Goal: Information Seeking & Learning: Learn about a topic

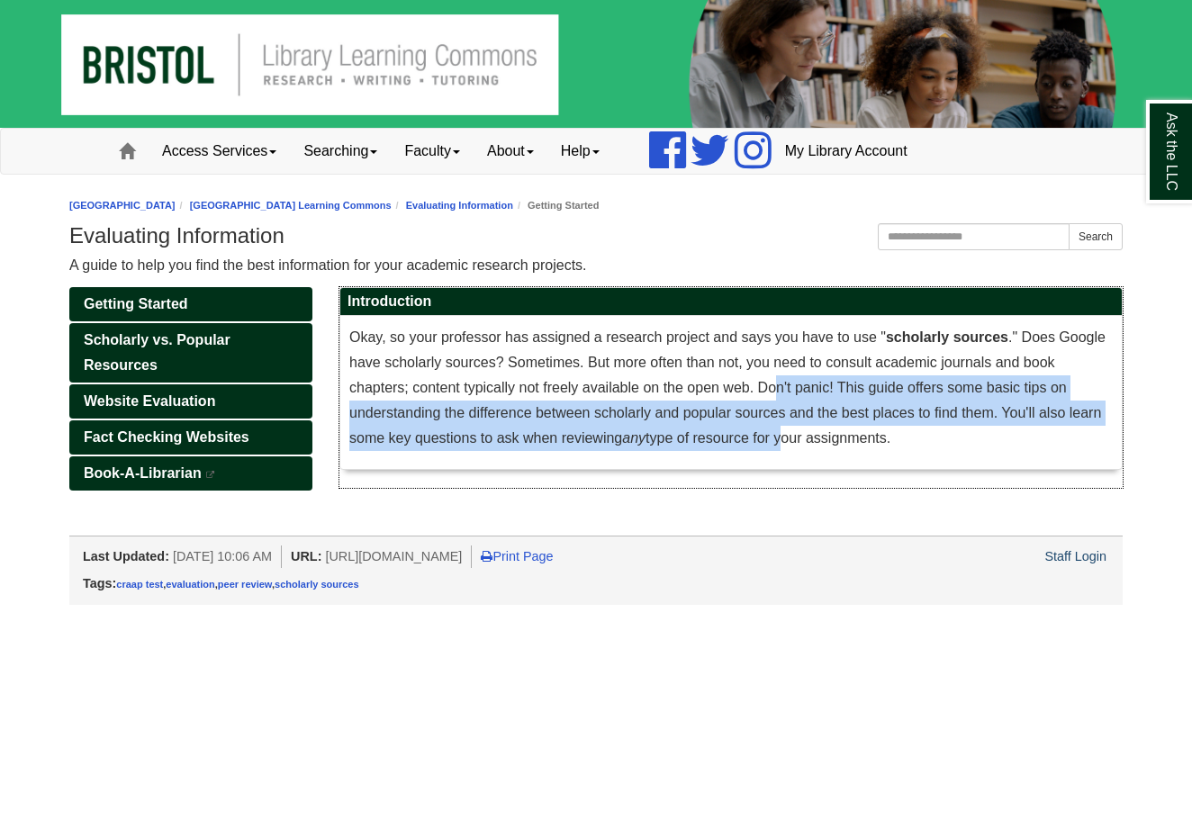
drag, startPoint x: 779, startPoint y: 371, endPoint x: 784, endPoint y: 434, distance: 63.2
click at [784, 433] on p "Okay, so your professor has assigned a research project and says you have to us…" at bounding box center [730, 388] width 763 height 126
click at [784, 434] on span "Okay, so your professor has assigned a research project and says you have to us…" at bounding box center [727, 387] width 756 height 116
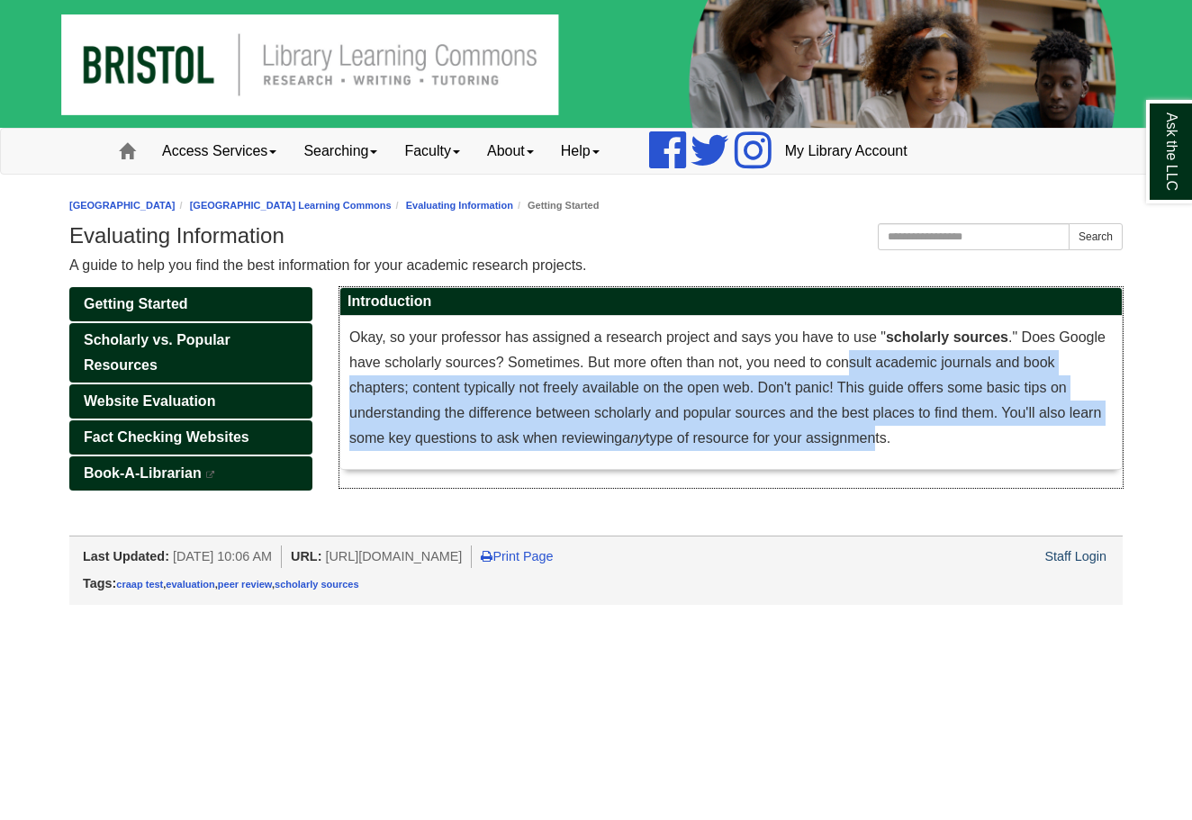
drag, startPoint x: 845, startPoint y: 347, endPoint x: 874, endPoint y: 425, distance: 83.4
click at [876, 425] on p "Okay, so your professor has assigned a research project and says you have to us…" at bounding box center [730, 388] width 763 height 126
click at [874, 425] on p "Okay, so your professor has assigned a research project and says you have to us…" at bounding box center [730, 388] width 763 height 126
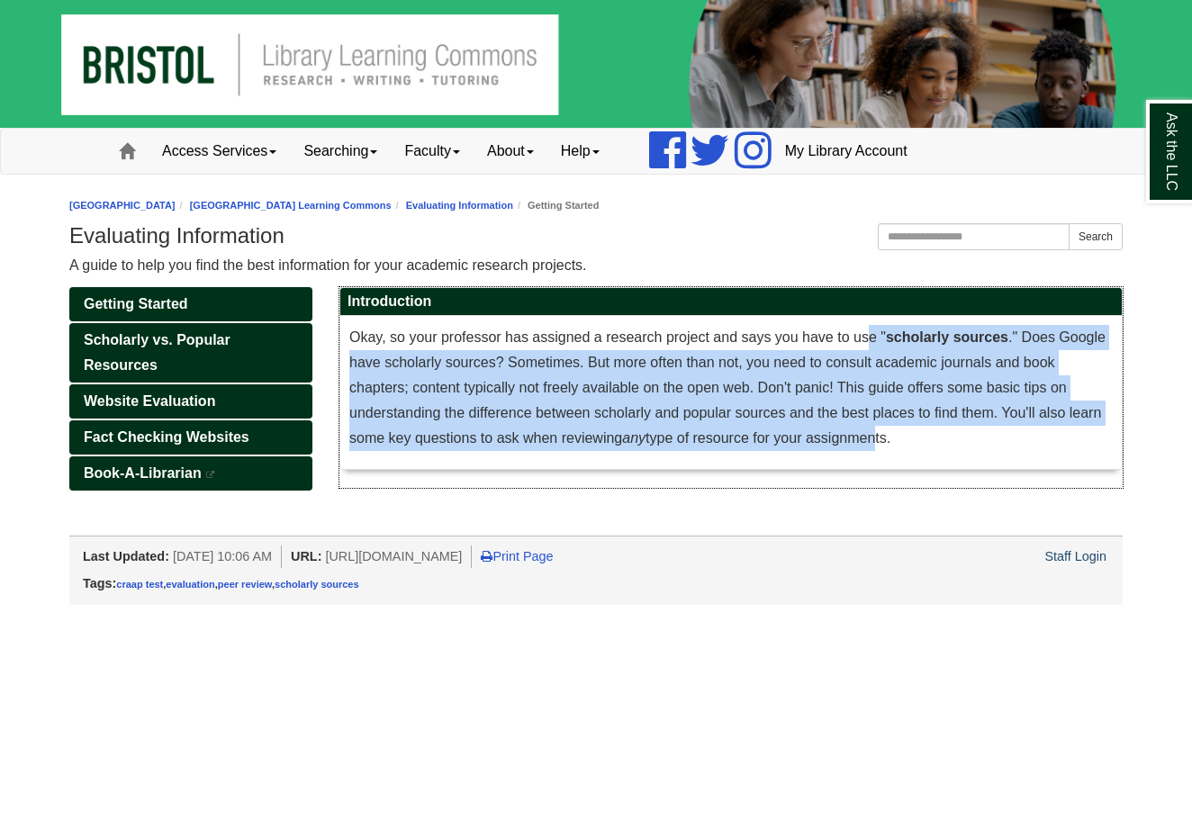
drag, startPoint x: 871, startPoint y: 339, endPoint x: 876, endPoint y: 436, distance: 96.4
click at [876, 435] on span "Okay, so your professor has assigned a research project and says you have to us…" at bounding box center [727, 387] width 756 height 116
click at [876, 428] on p "Okay, so your professor has assigned a research project and says you have to us…" at bounding box center [730, 388] width 763 height 126
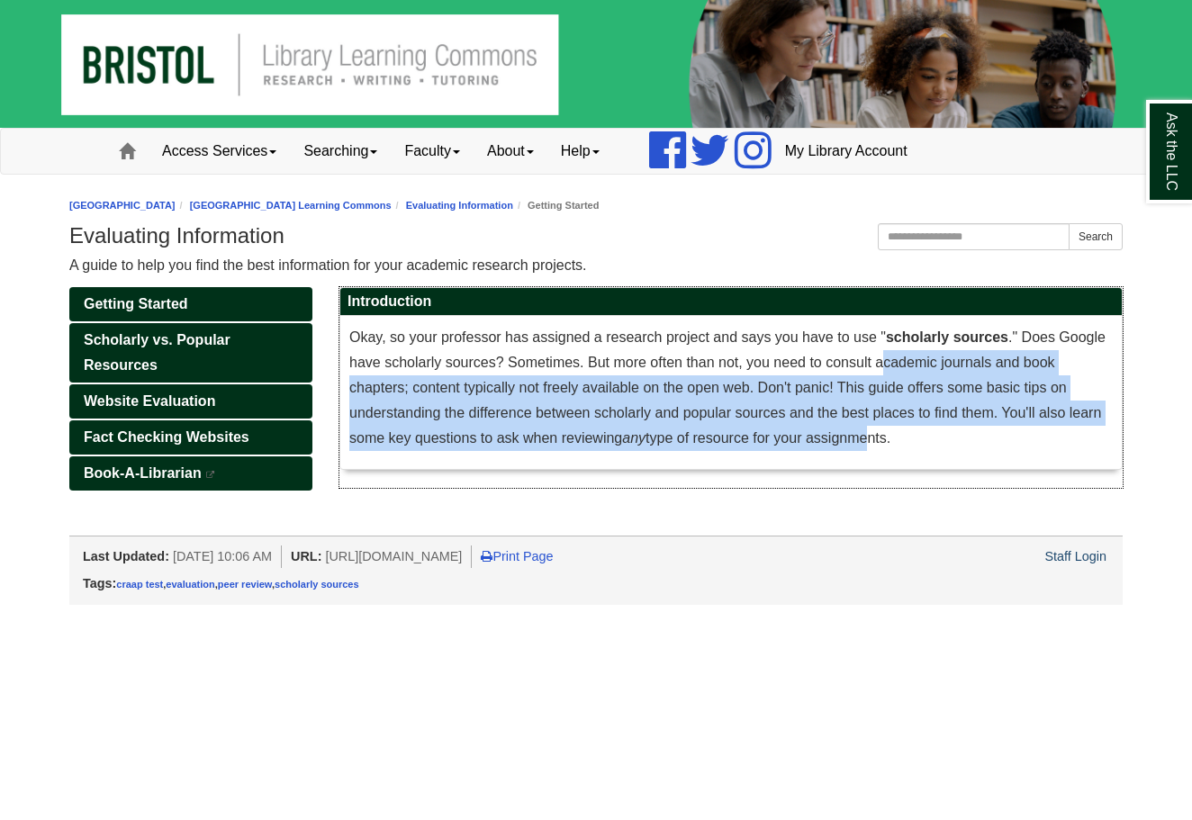
drag, startPoint x: 880, startPoint y: 351, endPoint x: 852, endPoint y: 422, distance: 76.4
click at [854, 424] on p "Okay, so your professor has assigned a research project and says you have to us…" at bounding box center [730, 388] width 763 height 126
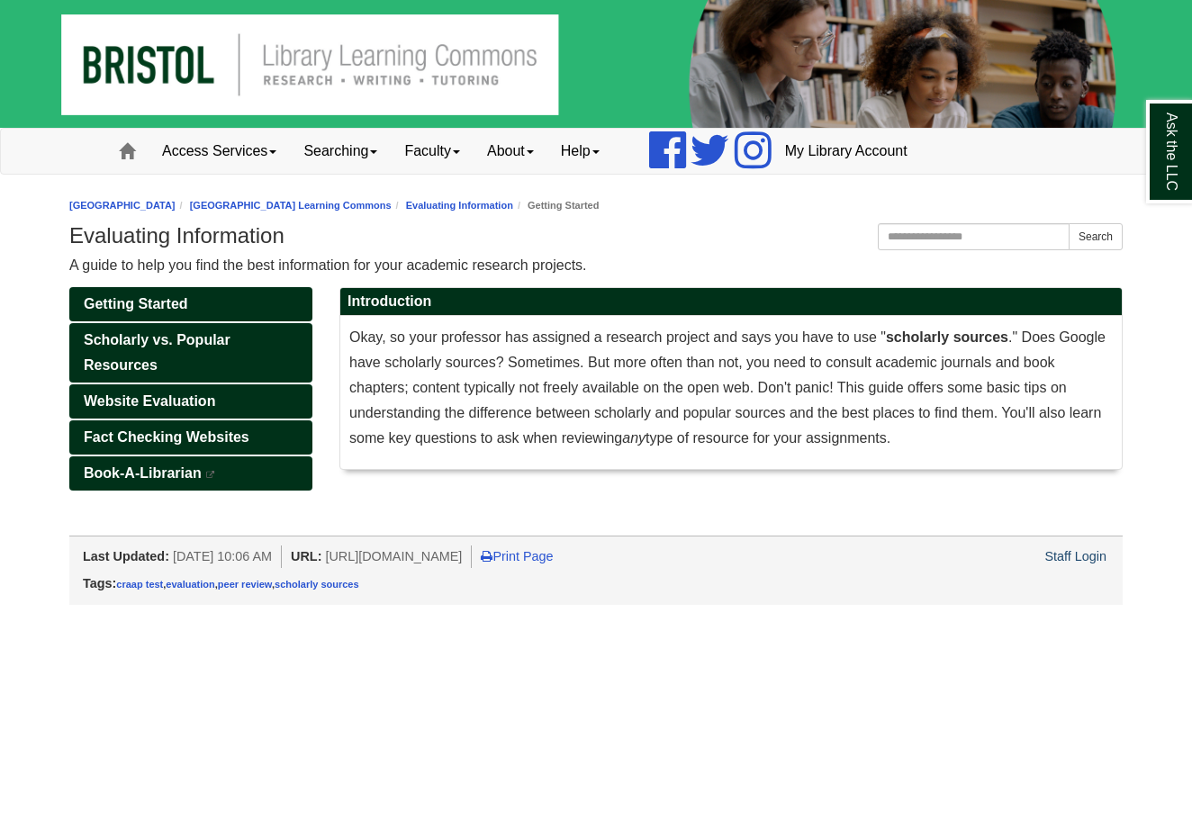
click at [626, 518] on div "Getting Started Scholarly vs. Popular Resources Website Evaluation Fact Checkin…" at bounding box center [596, 411] width 1080 height 248
drag, startPoint x: 682, startPoint y: 390, endPoint x: 698, endPoint y: 459, distance: 71.0
click at [700, 458] on div "Okay, so your professor has assigned a research project and says you have to us…" at bounding box center [730, 392] width 763 height 135
click at [698, 459] on div "Okay, so your professor has assigned a research project and says you have to us…" at bounding box center [730, 392] width 763 height 135
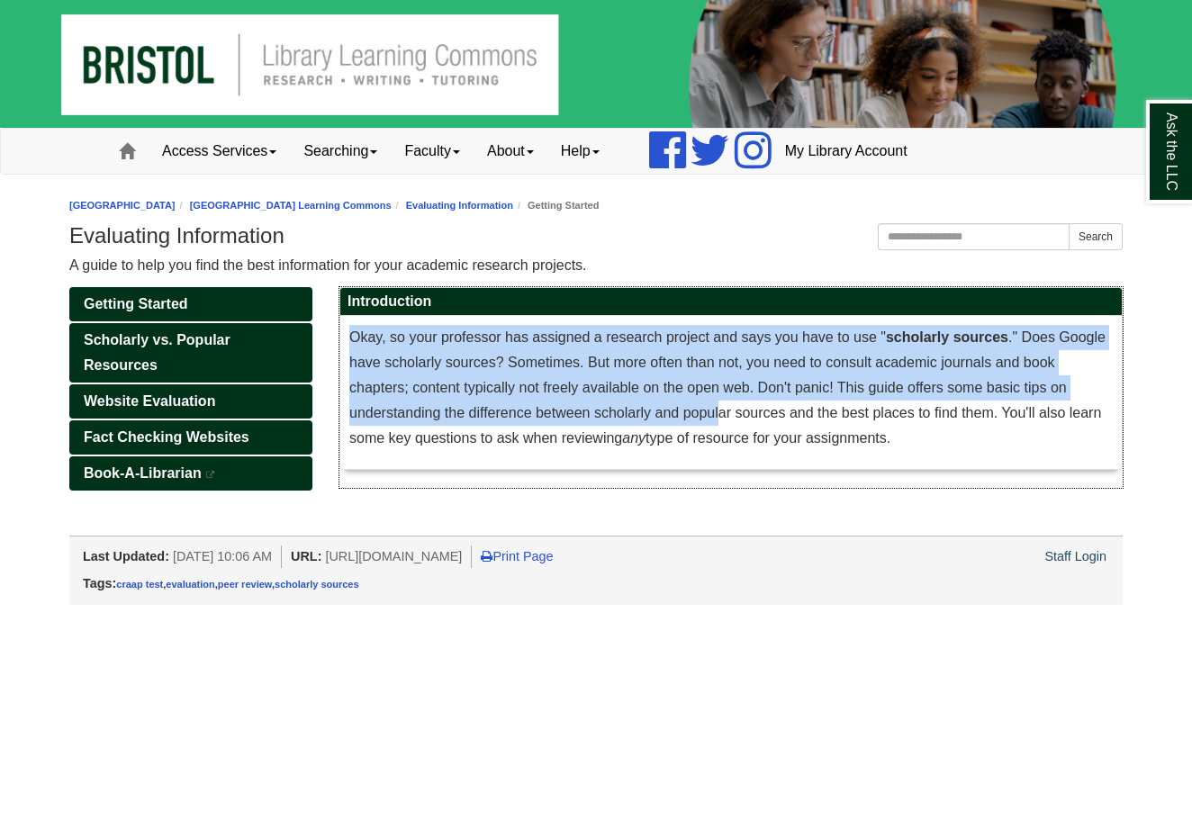
drag, startPoint x: 722, startPoint y: 321, endPoint x: 715, endPoint y: 414, distance: 93.0
click at [715, 414] on div "Okay, so your professor has assigned a research project and says you have to us…" at bounding box center [730, 392] width 781 height 153
click at [713, 416] on span "Okay, so your professor has assigned a research project and says you have to us…" at bounding box center [727, 387] width 756 height 116
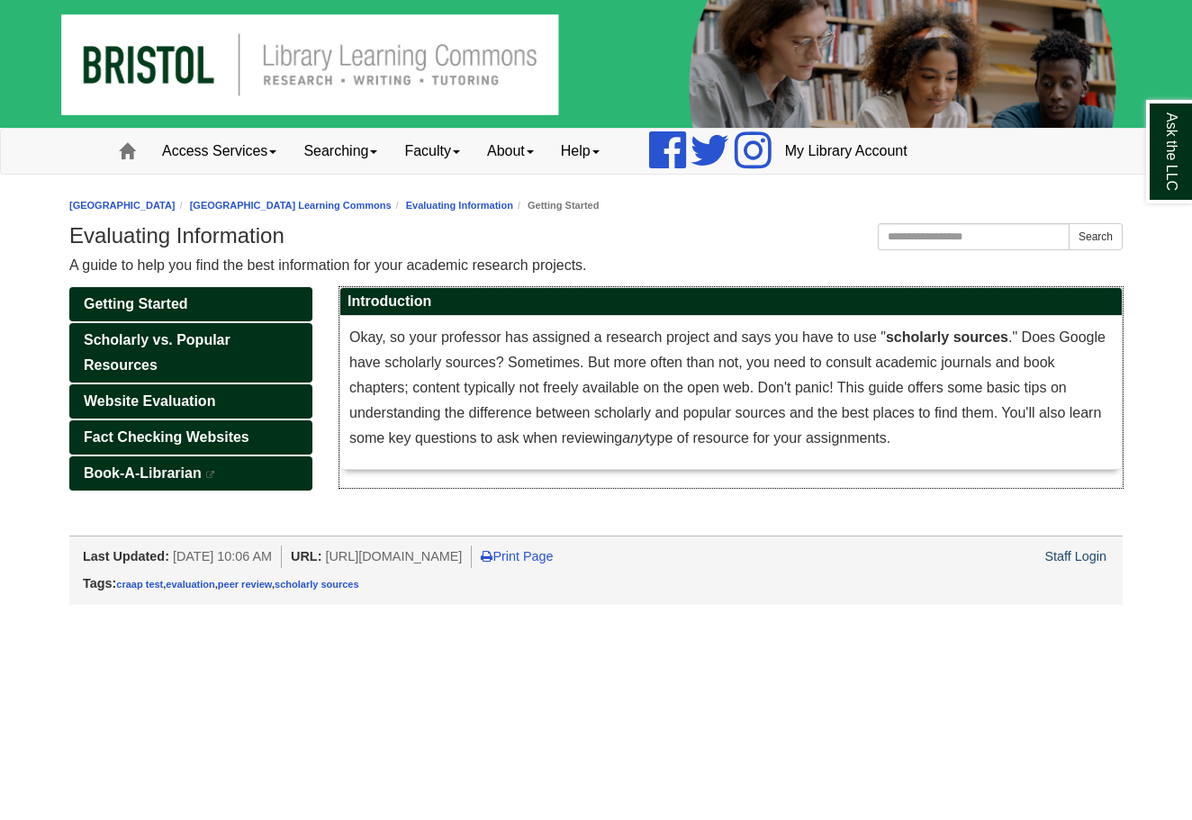
drag, startPoint x: 561, startPoint y: 410, endPoint x: 608, endPoint y: 465, distance: 72.1
click at [606, 463] on div "Okay, so your professor has assigned a research project and says you have to us…" at bounding box center [730, 392] width 781 height 153
click at [606, 465] on div "Okay, so your professor has assigned a research project and says you have to us…" at bounding box center [730, 392] width 781 height 153
drag, startPoint x: 599, startPoint y: 430, endPoint x: 612, endPoint y: 461, distance: 33.1
click at [612, 460] on div "Okay, so your professor has assigned a research project and says you have to us…" at bounding box center [730, 392] width 781 height 153
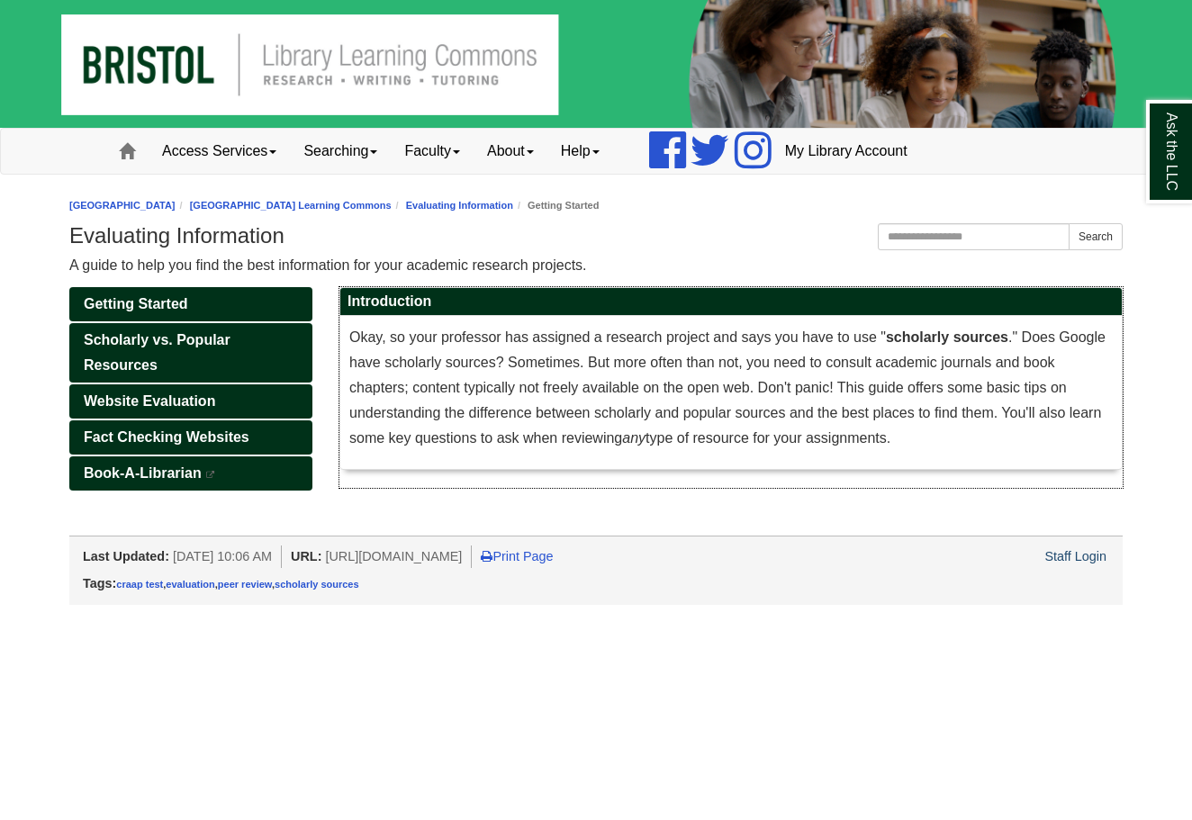
click at [602, 452] on div "Okay, so your professor has assigned a research project and says you have to us…" at bounding box center [730, 392] width 763 height 135
click at [230, 346] on span "Scholarly vs. Popular Resources" at bounding box center [157, 352] width 147 height 41
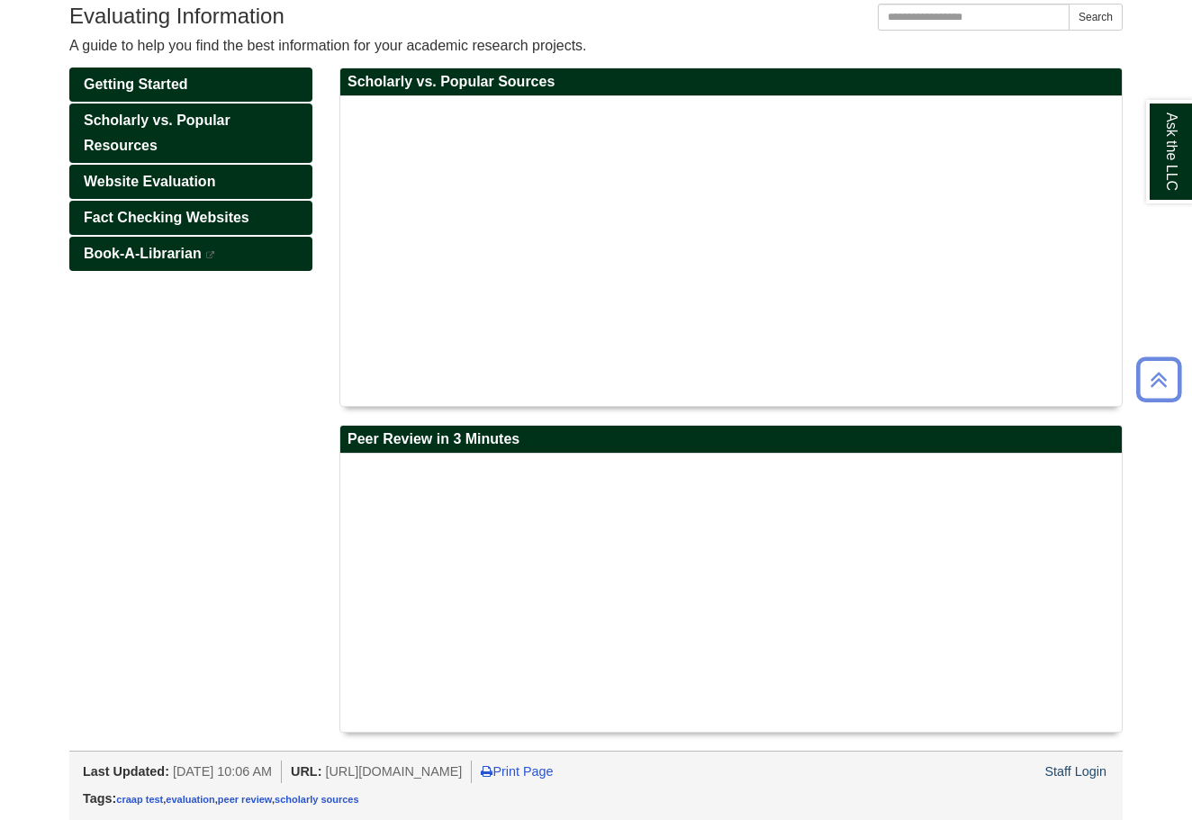
scroll to position [219, 0]
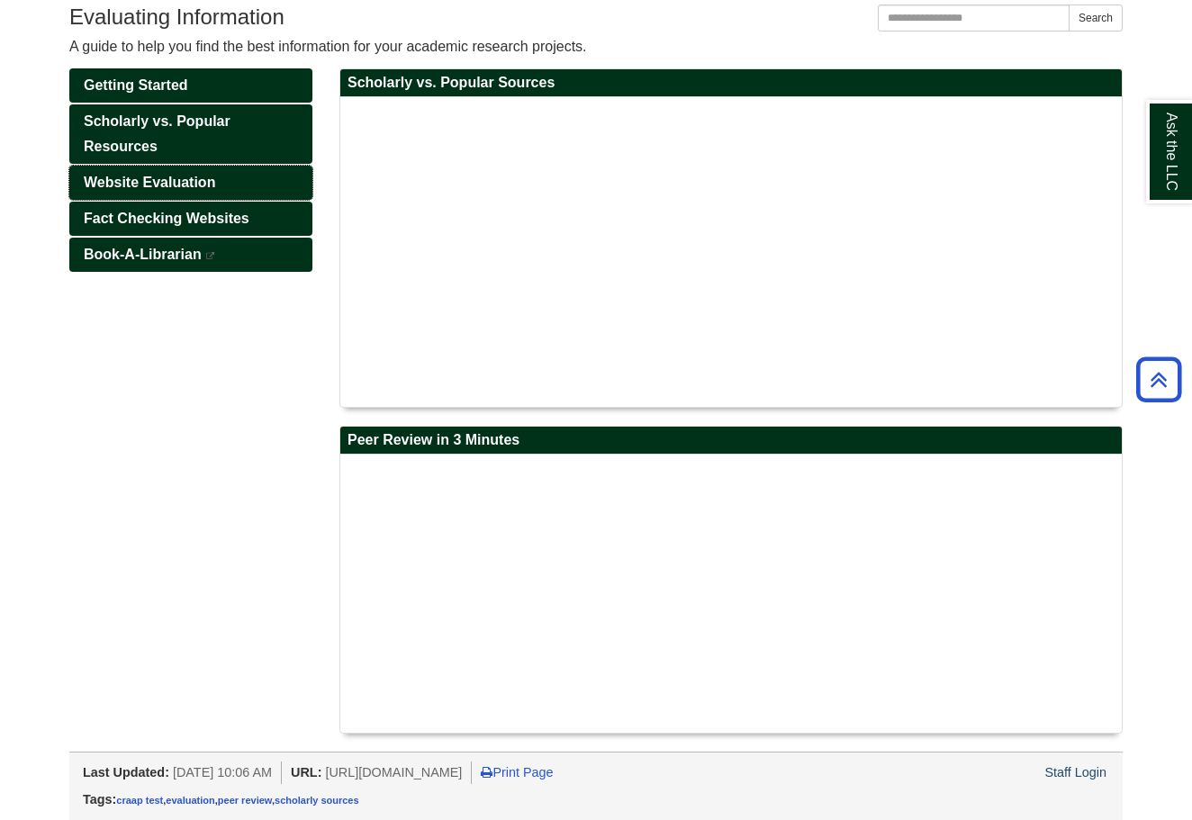
click at [204, 176] on span "Website Evaluation" at bounding box center [149, 182] width 131 height 15
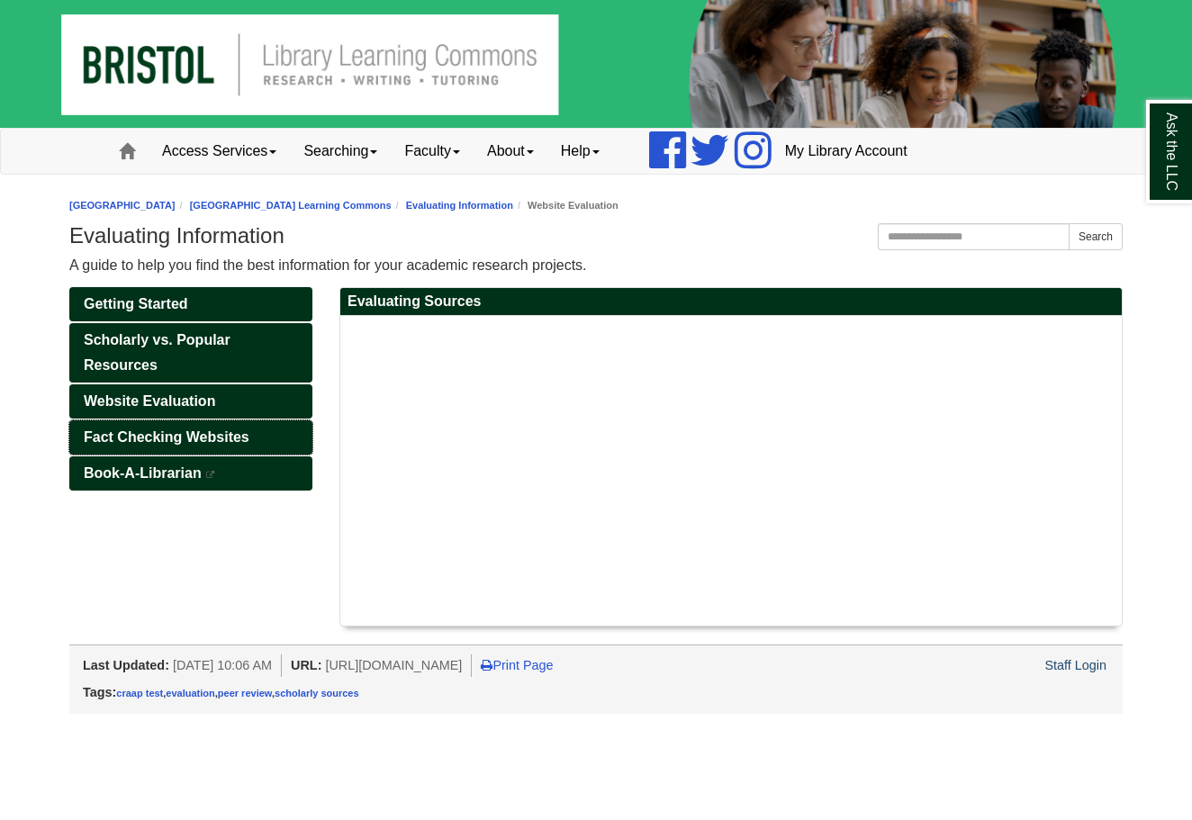
click at [192, 435] on span "Fact Checking Websites" at bounding box center [167, 436] width 166 height 15
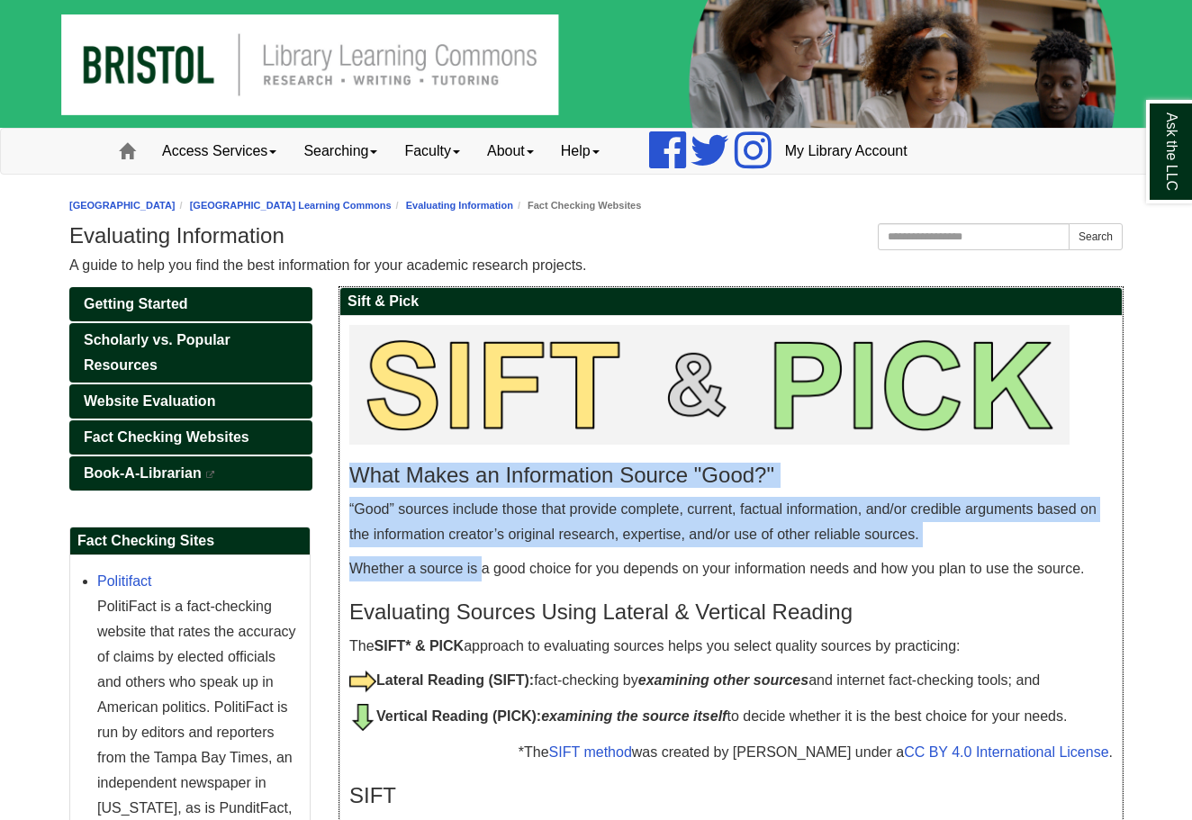
drag, startPoint x: 355, startPoint y: 477, endPoint x: 488, endPoint y: 582, distance: 169.8
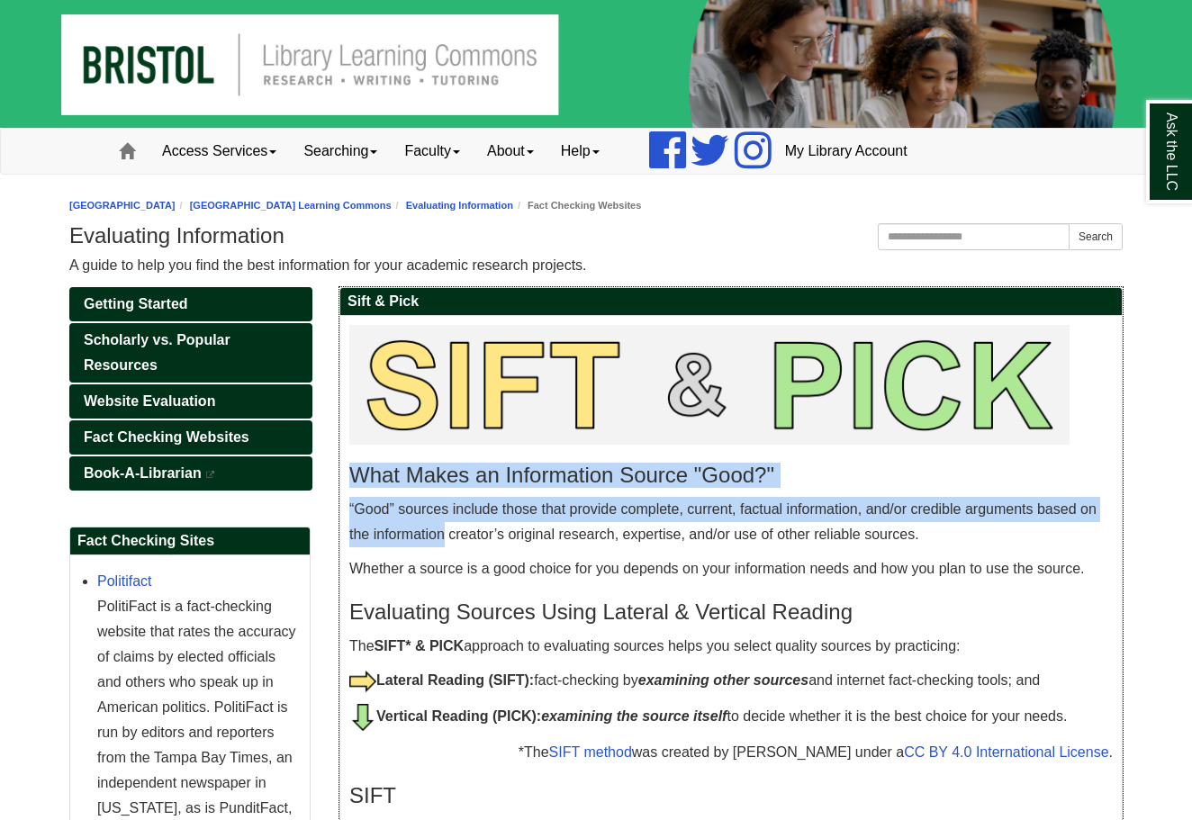
drag, startPoint x: 347, startPoint y: 465, endPoint x: 447, endPoint y: 532, distance: 120.8
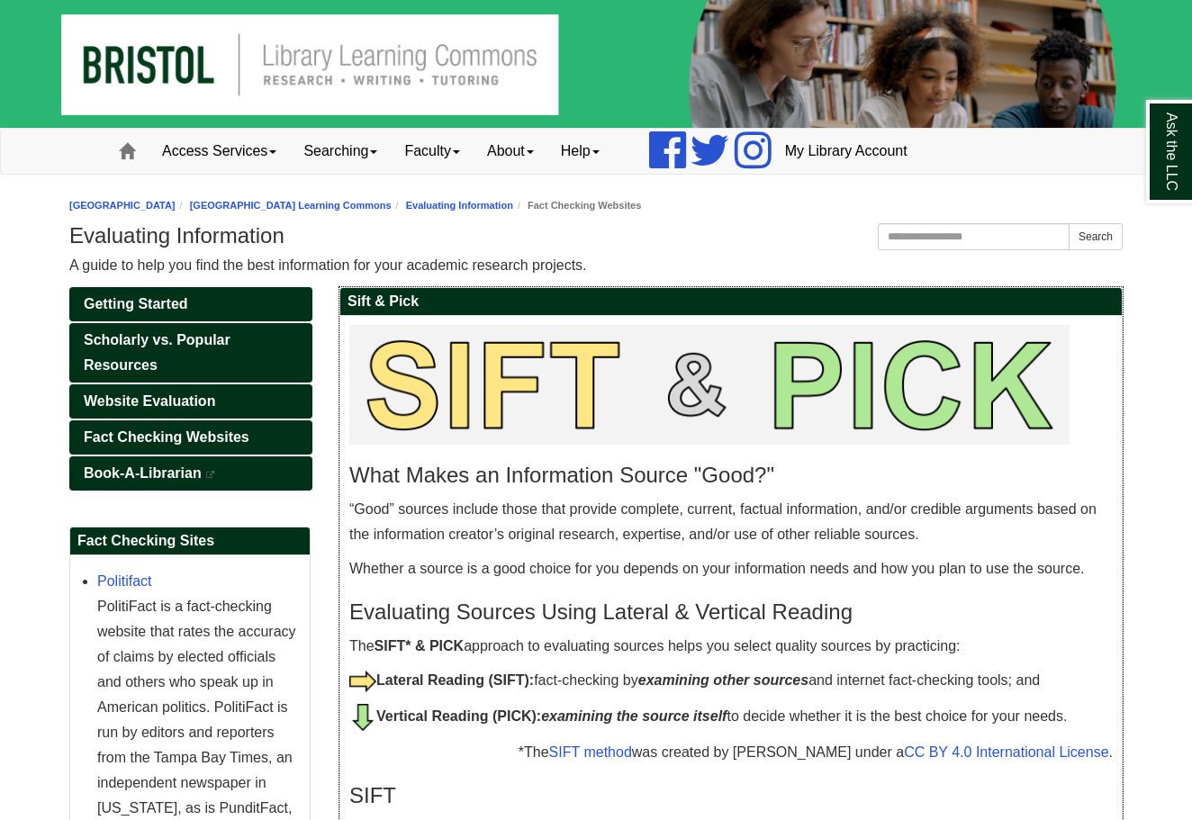
click at [447, 532] on p "“Good” sources include those that provide complete, current, factual informatio…" at bounding box center [730, 522] width 763 height 50
click at [355, 472] on h3 "What Makes an Information Source "Good?"" at bounding box center [730, 475] width 763 height 25
click at [366, 480] on h3 "What Makes an Information Source "Good?"" at bounding box center [730, 475] width 763 height 25
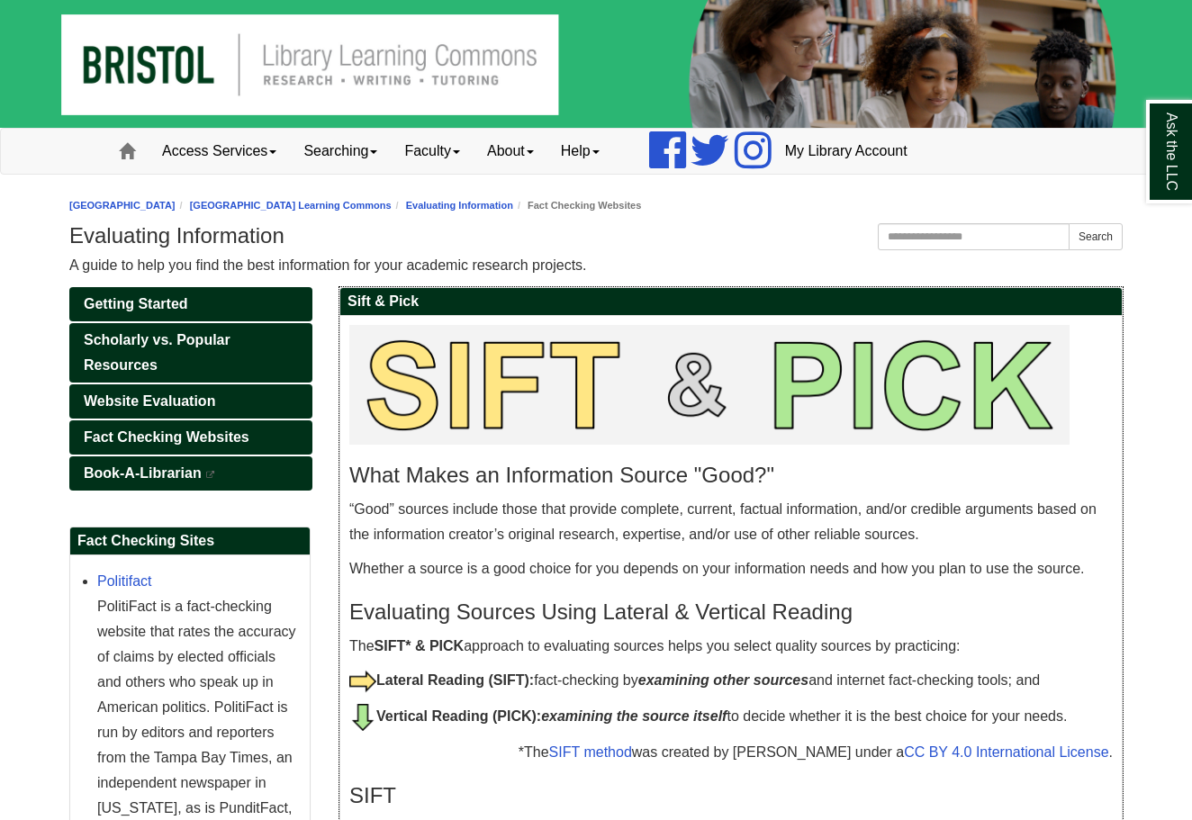
click at [434, 487] on h3 "What Makes an Information Source "Good?"" at bounding box center [730, 475] width 763 height 25
click at [440, 479] on h3 "What Makes an Information Source "Good?"" at bounding box center [730, 475] width 763 height 25
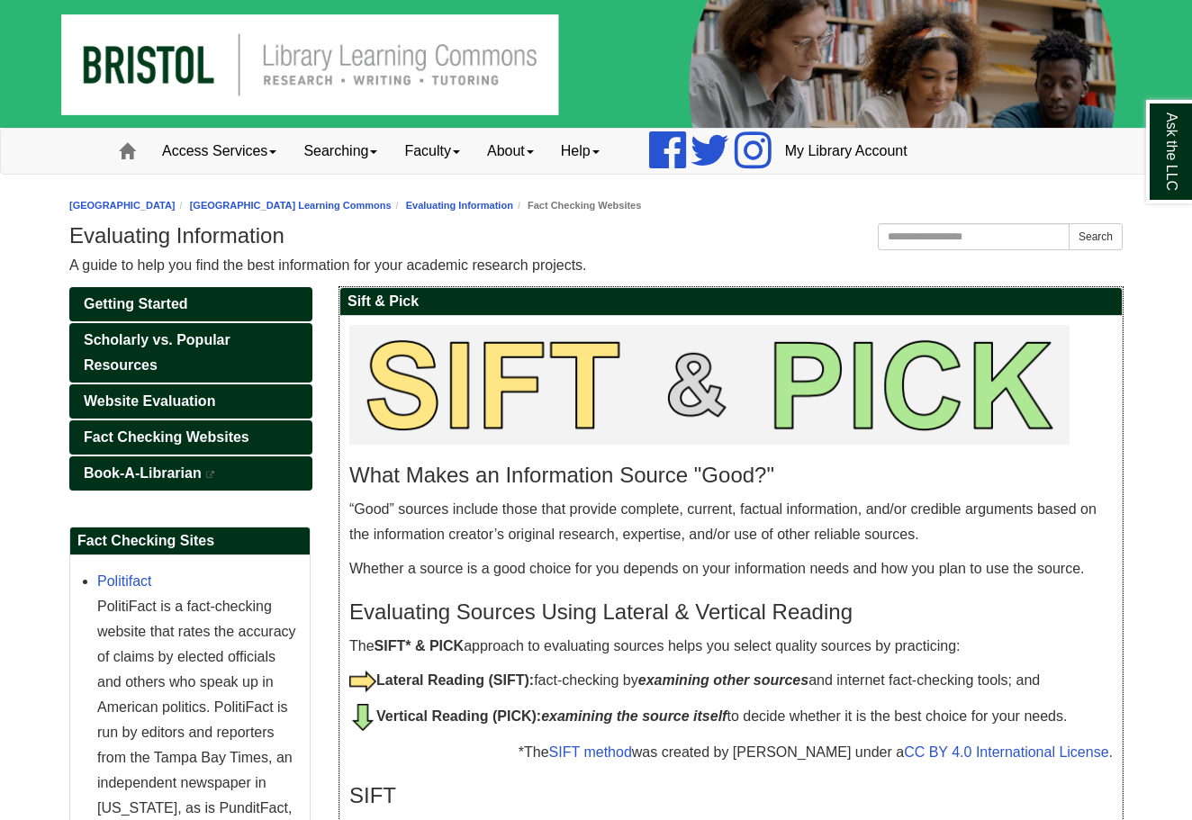
click at [522, 479] on h3 "What Makes an Information Source "Good?"" at bounding box center [730, 475] width 763 height 25
click at [662, 475] on h3 "What Makes an Information Source "Good?"" at bounding box center [730, 475] width 763 height 25
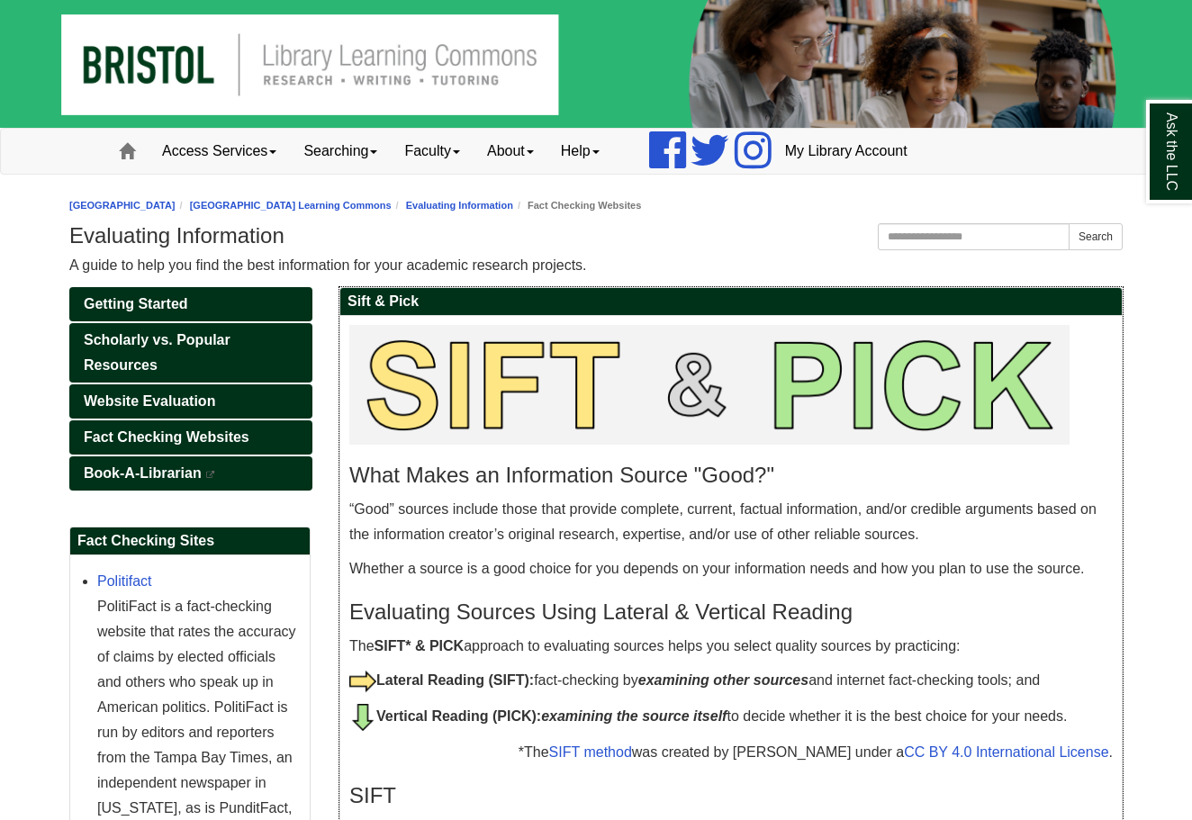
click at [367, 467] on h3 "What Makes an Information Source "Good?"" at bounding box center [730, 475] width 763 height 25
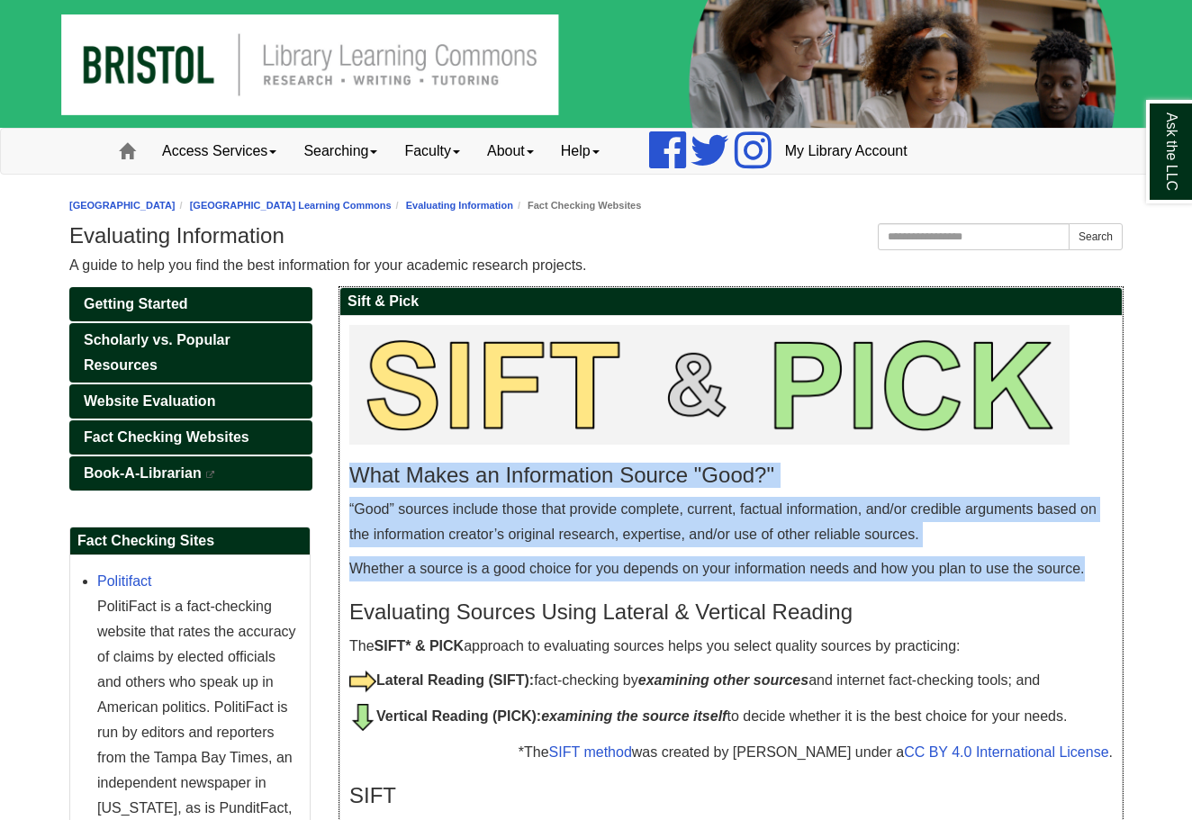
drag, startPoint x: 356, startPoint y: 474, endPoint x: 550, endPoint y: 579, distance: 220.7
click at [550, 579] on p "Whether a source is a good choice for you depends on your information needs and…" at bounding box center [730, 568] width 763 height 25
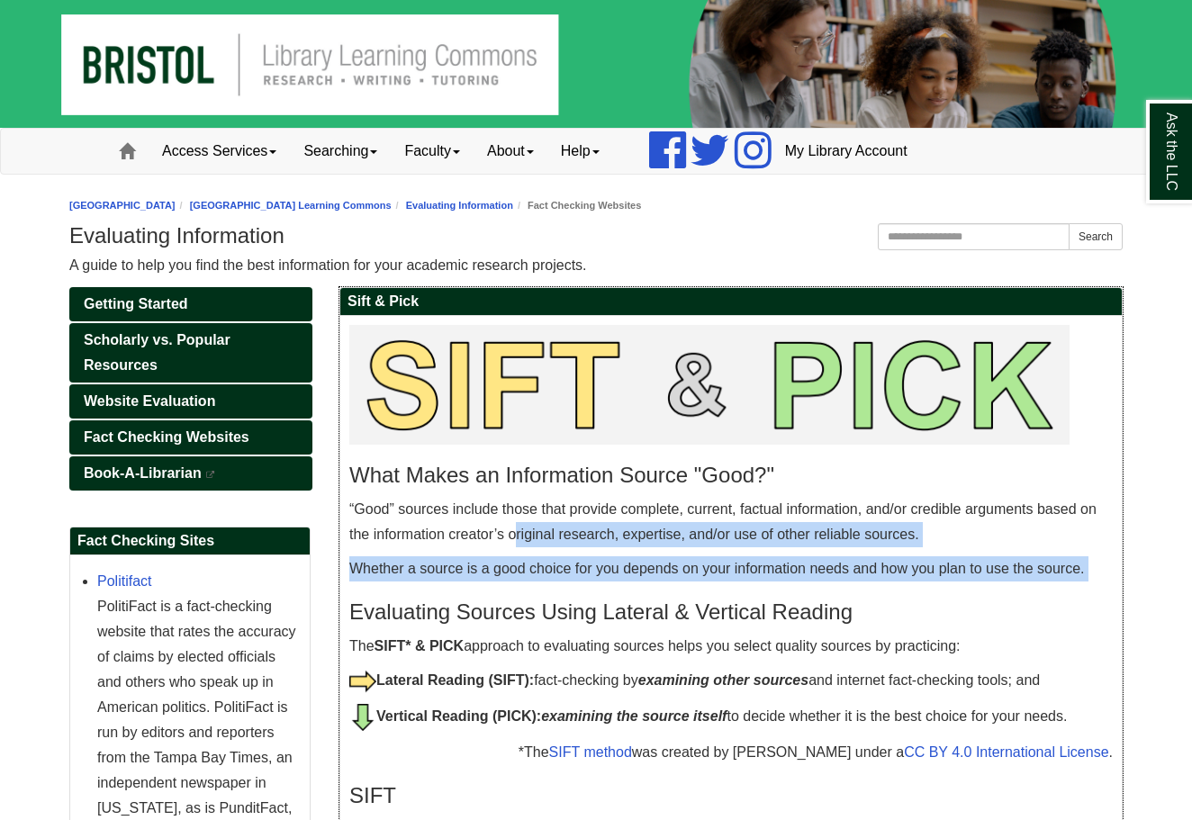
drag, startPoint x: 518, startPoint y: 526, endPoint x: 572, endPoint y: 595, distance: 87.3
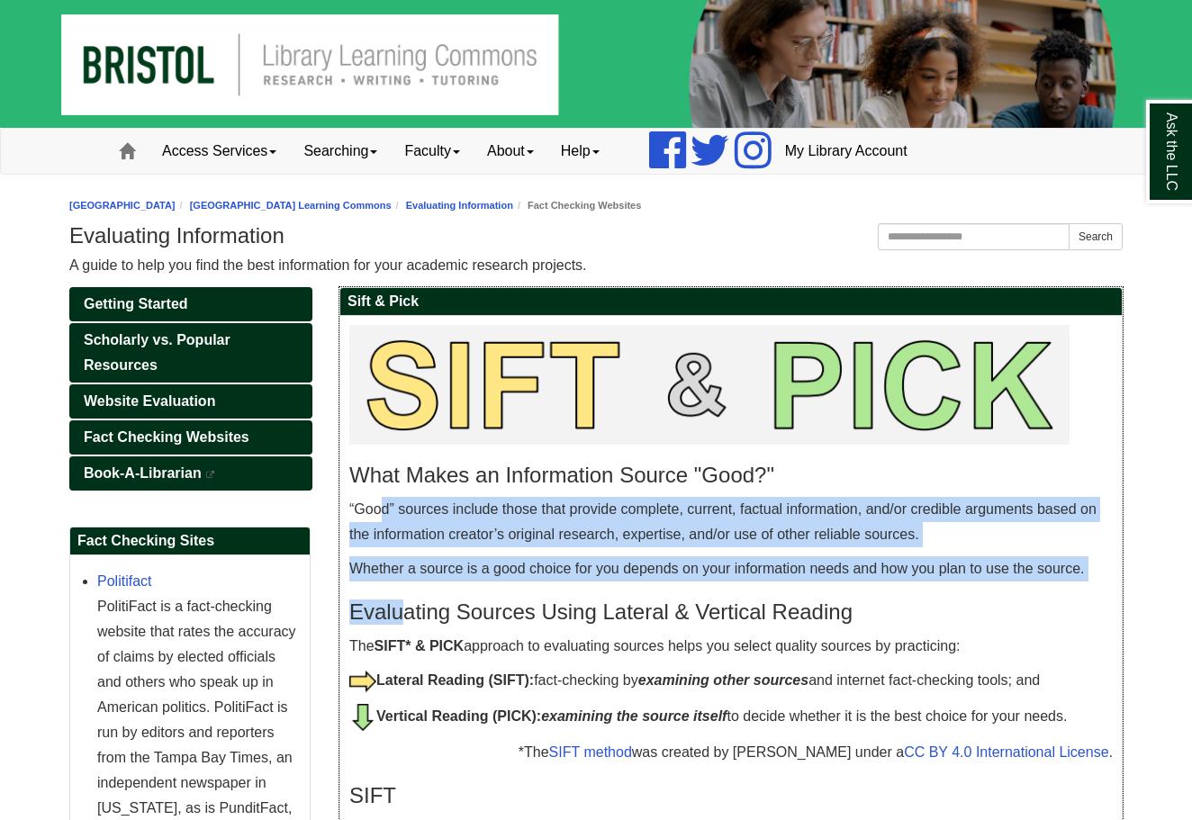
drag, startPoint x: 383, startPoint y: 502, endPoint x: 409, endPoint y: 613, distance: 113.5
click at [410, 576] on p "Whether a source is a good choice for you depends on your information needs and…" at bounding box center [730, 568] width 763 height 25
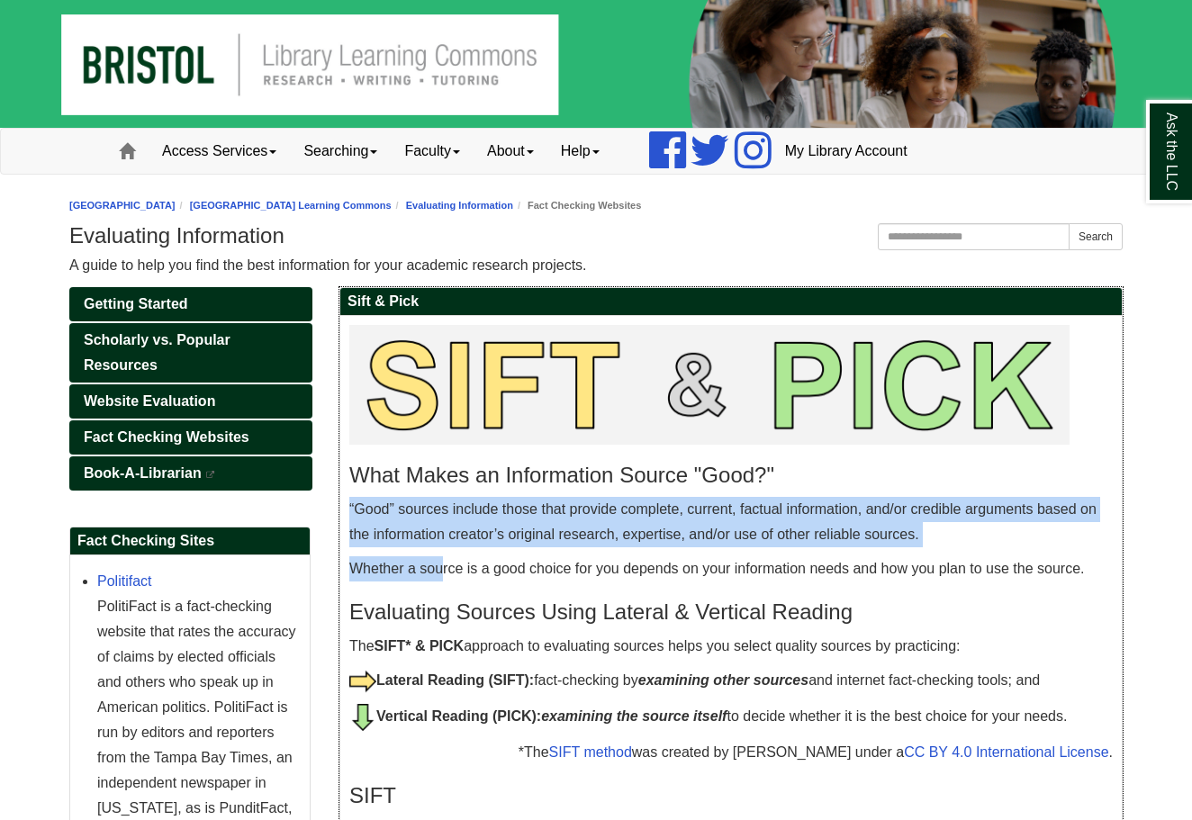
drag, startPoint x: 435, startPoint y: 496, endPoint x: 445, endPoint y: 574, distance: 78.9
click at [445, 574] on p "Whether a source is a good choice for you depends on your information needs and…" at bounding box center [730, 568] width 763 height 25
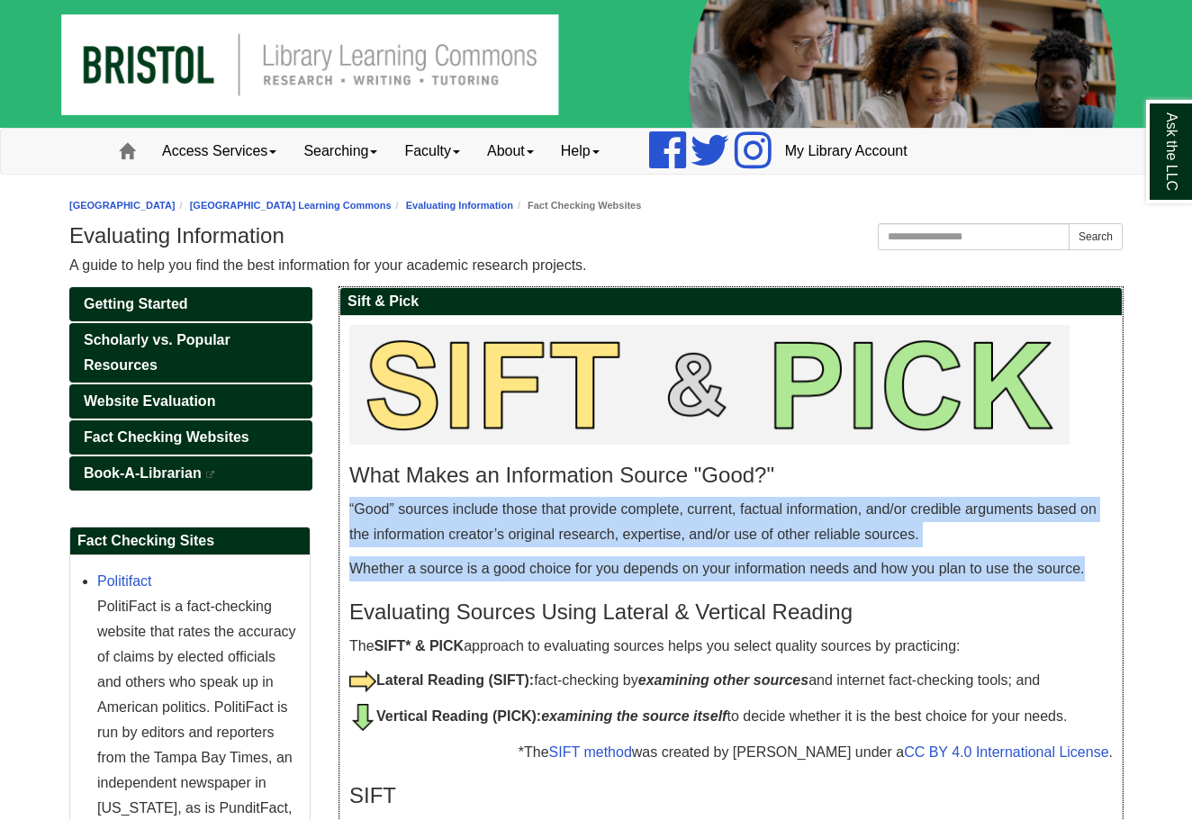
drag, startPoint x: 435, startPoint y: 496, endPoint x: 455, endPoint y: 580, distance: 86.0
click at [455, 580] on p "Whether a source is a good choice for you depends on your information needs and…" at bounding box center [730, 568] width 763 height 25
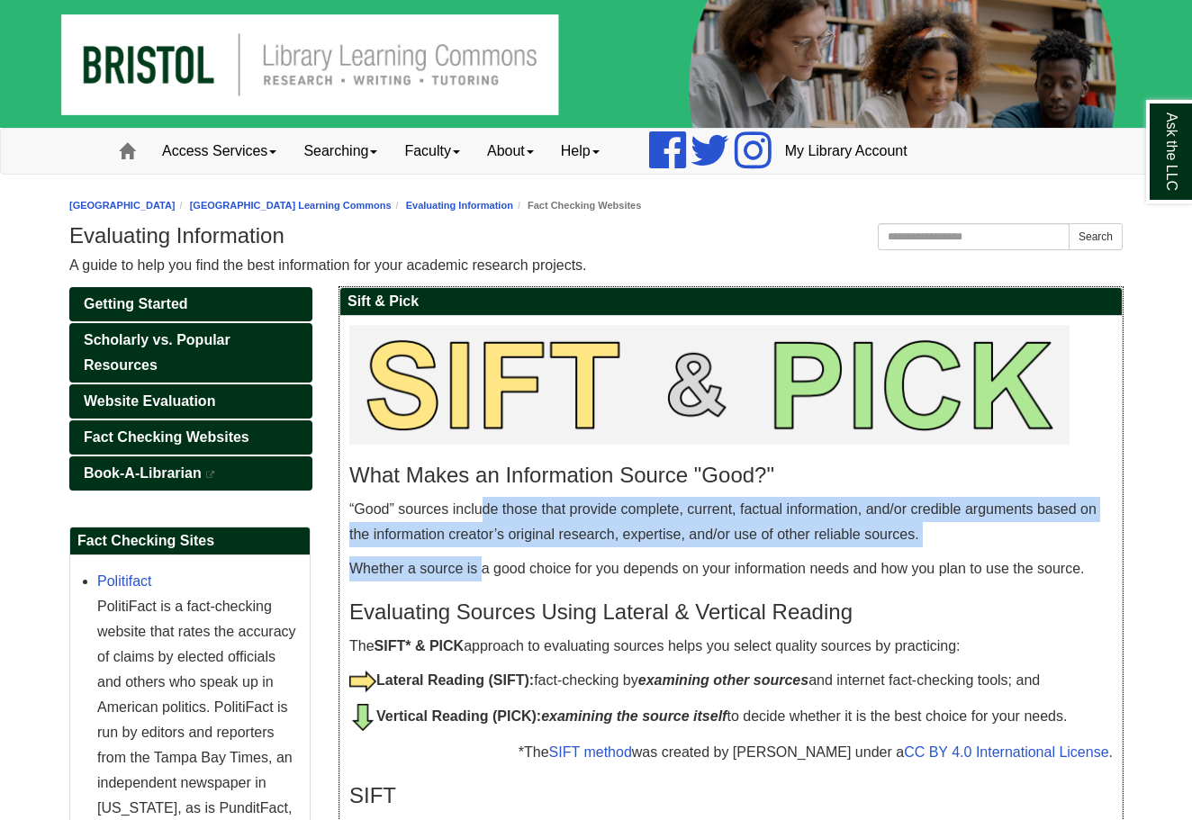
drag, startPoint x: 482, startPoint y: 511, endPoint x: 485, endPoint y: 563, distance: 51.4
click at [485, 563] on p "Whether a source is a good choice for you depends on your information needs and…" at bounding box center [730, 568] width 763 height 25
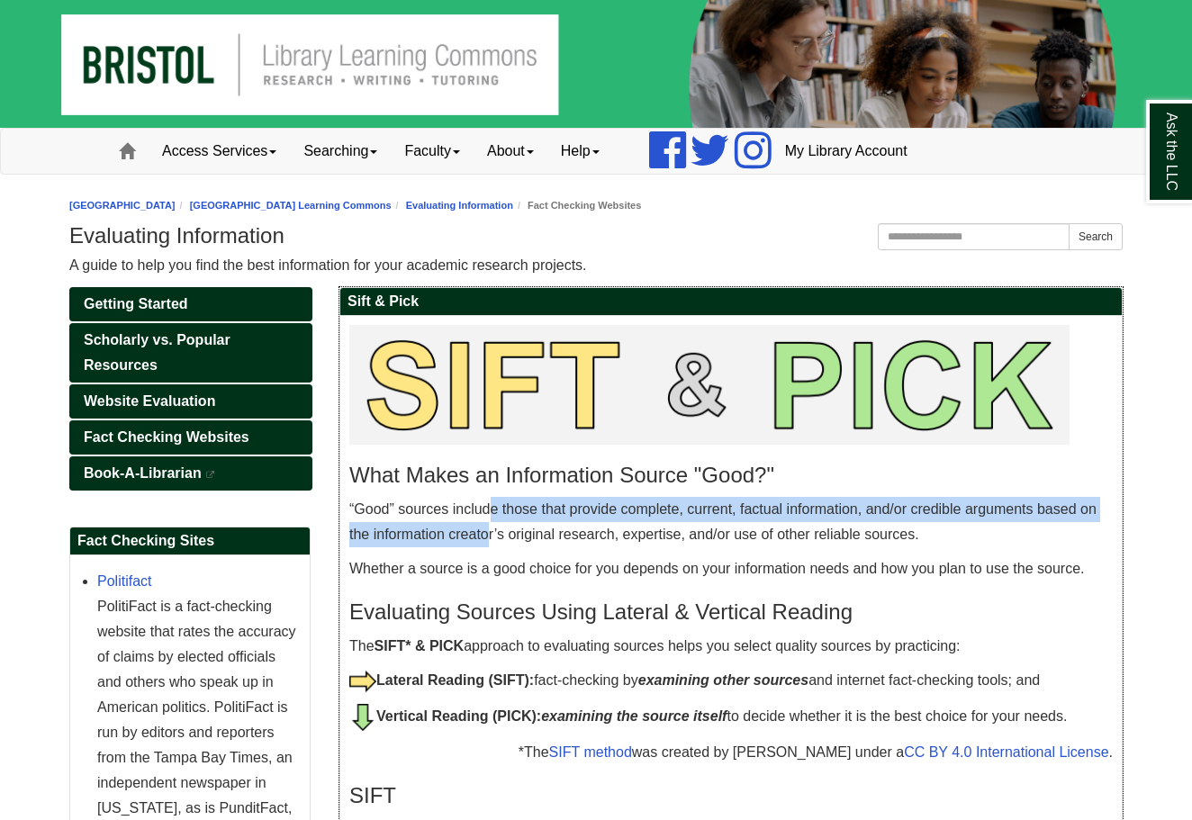
drag, startPoint x: 489, startPoint y: 513, endPoint x: 489, endPoint y: 537, distance: 24.3
click at [489, 537] on p "“Good” sources include those that provide complete, current, factual informatio…" at bounding box center [730, 522] width 763 height 50
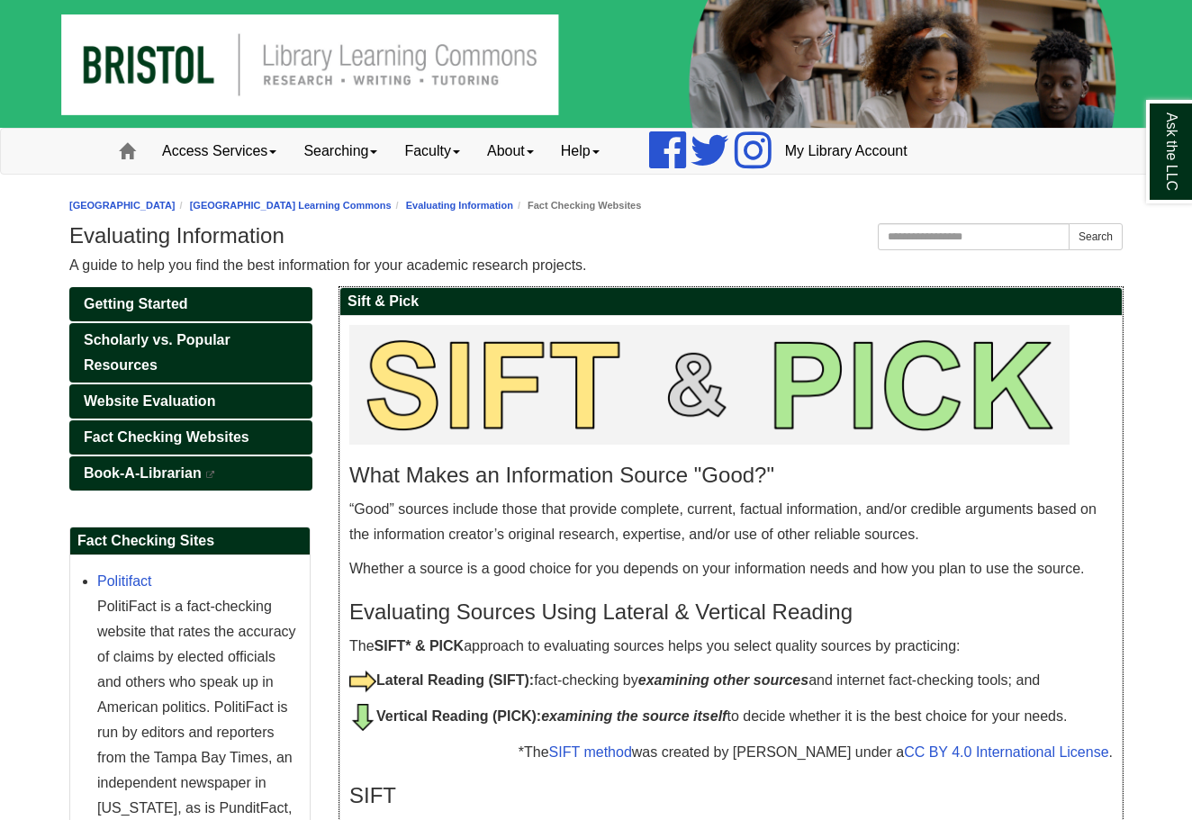
click at [487, 560] on p "Whether a source is a good choice for you depends on your information needs and…" at bounding box center [730, 568] width 763 height 25
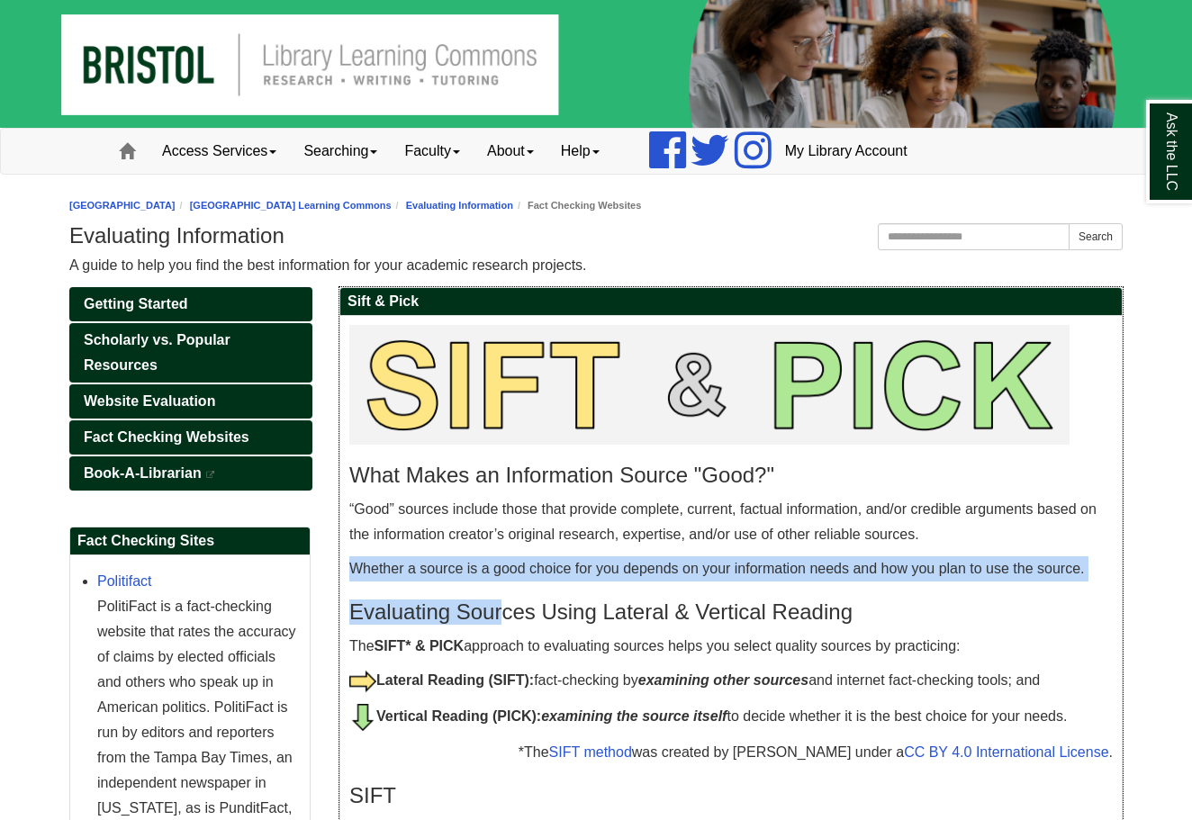
drag, startPoint x: 475, startPoint y: 543, endPoint x: 502, endPoint y: 606, distance: 68.5
click at [502, 606] on h3 "Evaluating Sources Using Lateral & Vertical Reading" at bounding box center [730, 611] width 763 height 25
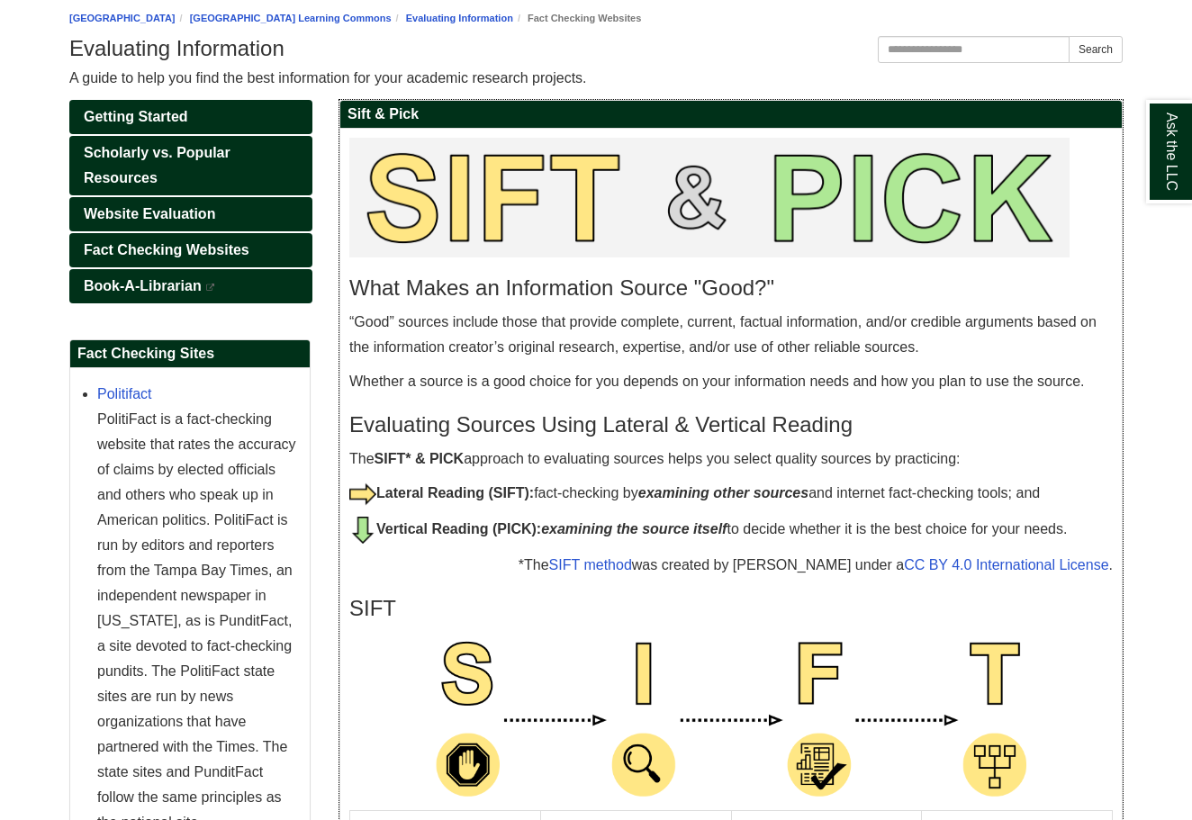
scroll to position [225, 0]
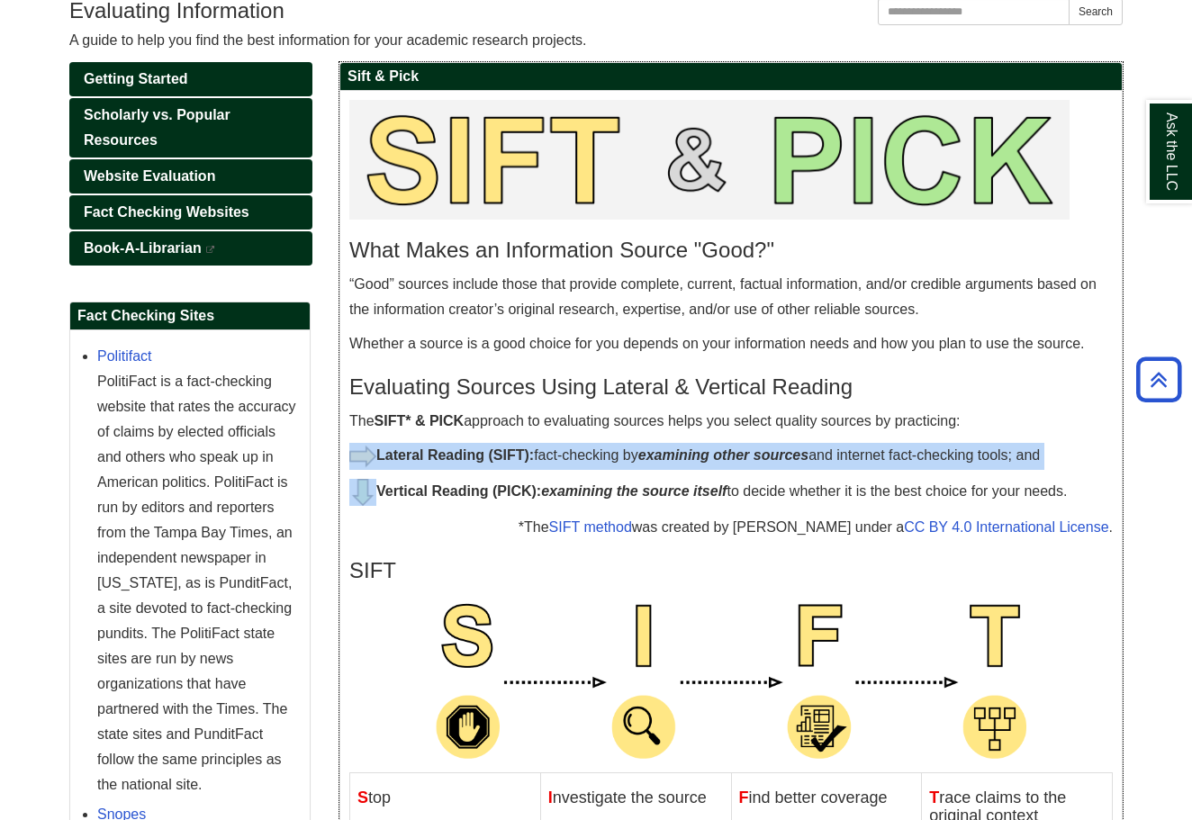
drag, startPoint x: 485, startPoint y: 438, endPoint x: 608, endPoint y: 479, distance: 129.8
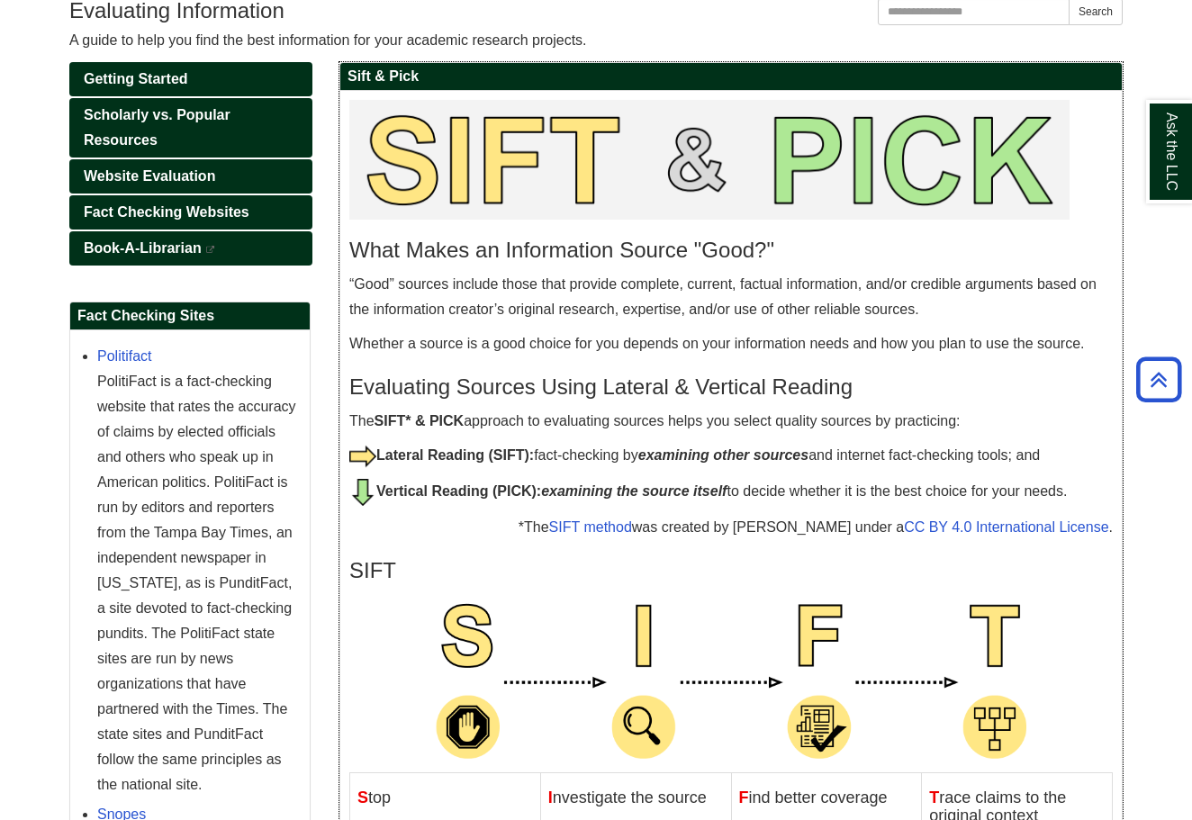
click at [608, 479] on p "Vertical Reading (PICK): examining the source itself to decide whether it is th…" at bounding box center [730, 492] width 763 height 27
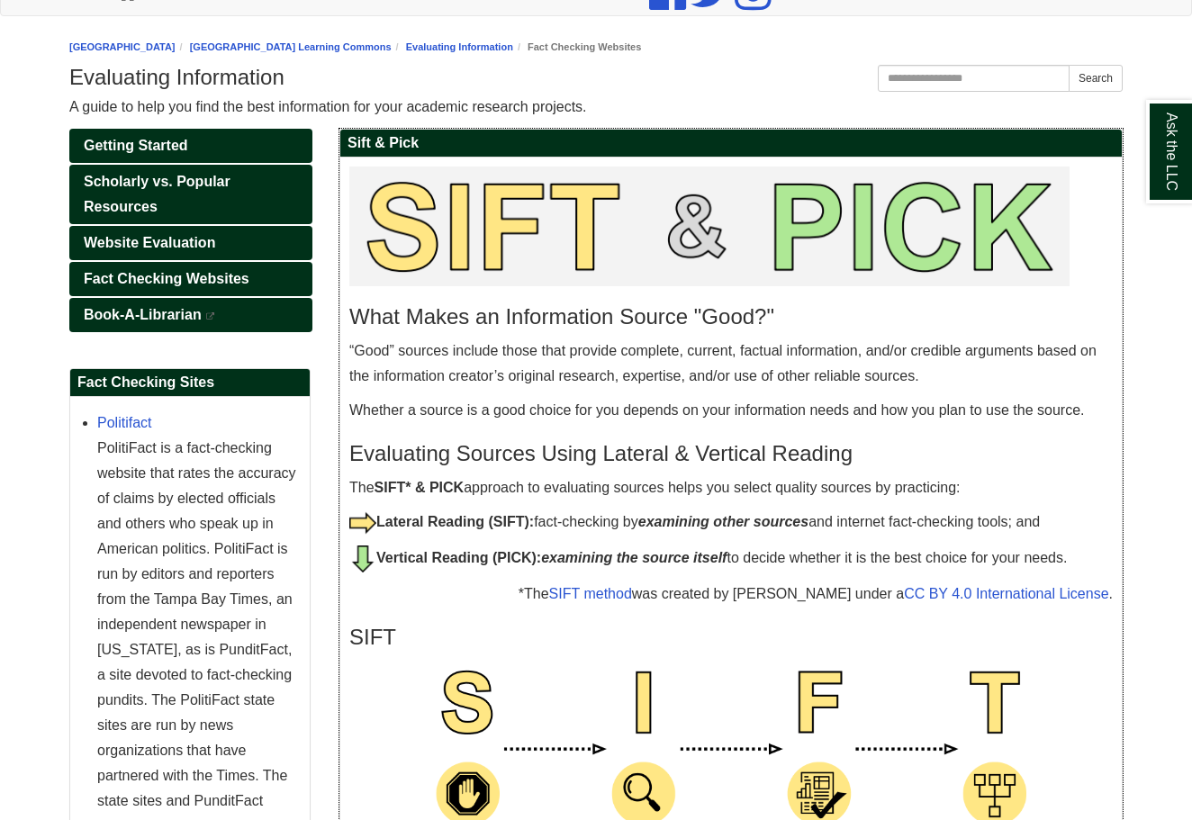
scroll to position [164, 0]
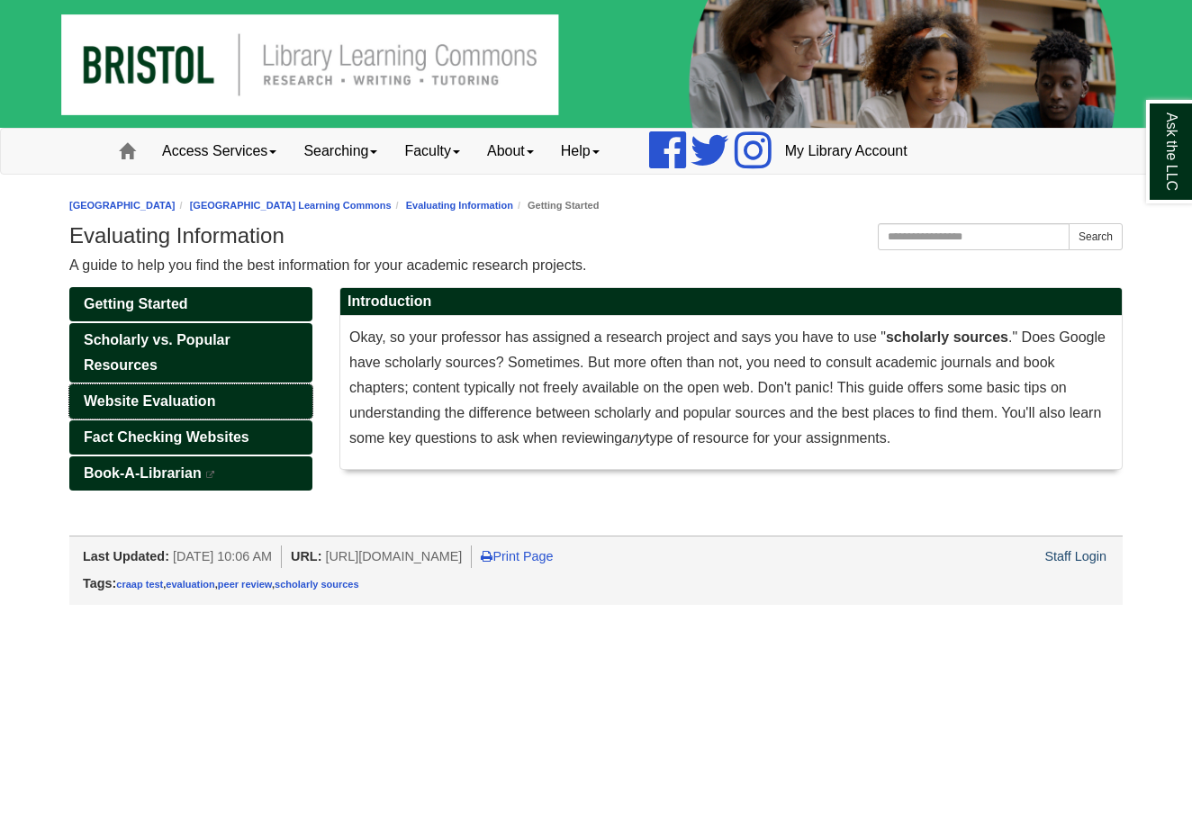
click at [138, 401] on span "Website Evaluation" at bounding box center [149, 400] width 131 height 15
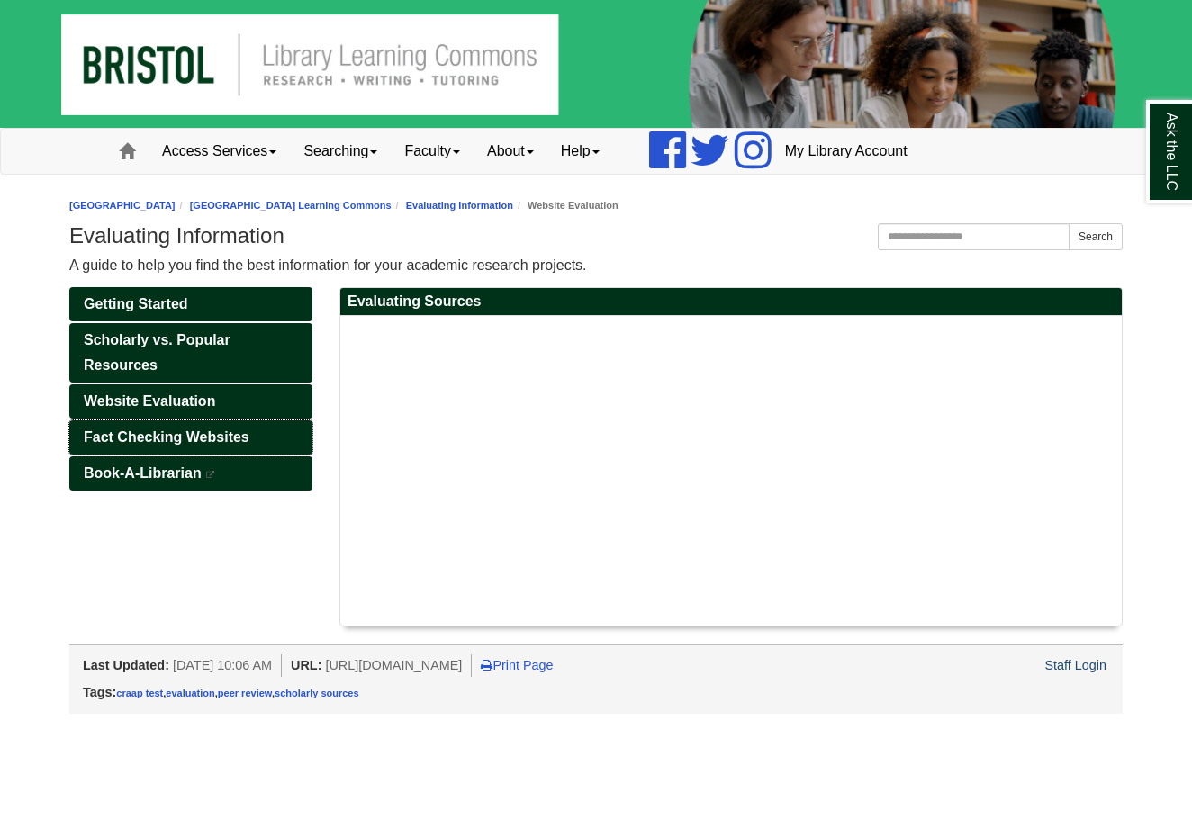
click at [185, 441] on span "Fact Checking Websites" at bounding box center [167, 436] width 166 height 15
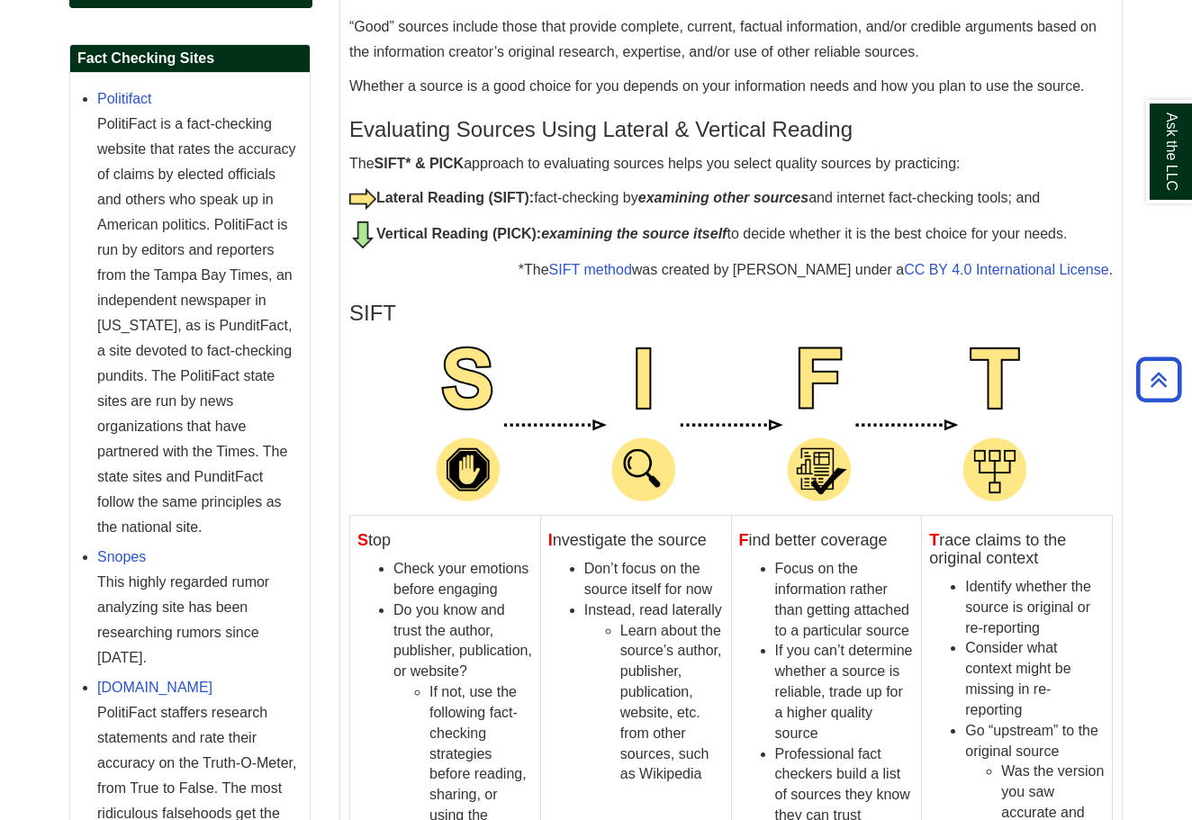
scroll to position [245, 0]
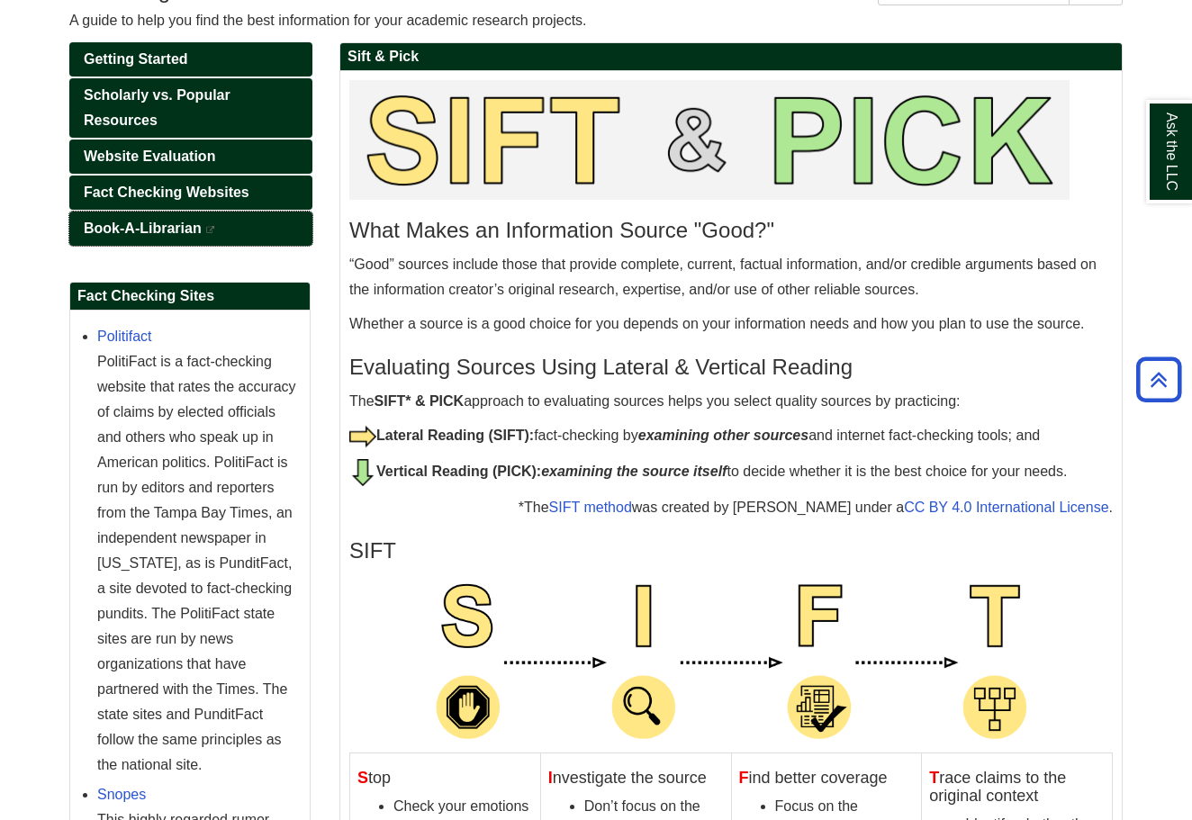
click at [161, 226] on span "Book-A-Librarian" at bounding box center [143, 228] width 118 height 15
click at [579, 6] on div "Evaluating Information A guide to help you find the best information for your a…" at bounding box center [595, 5] width 1053 height 55
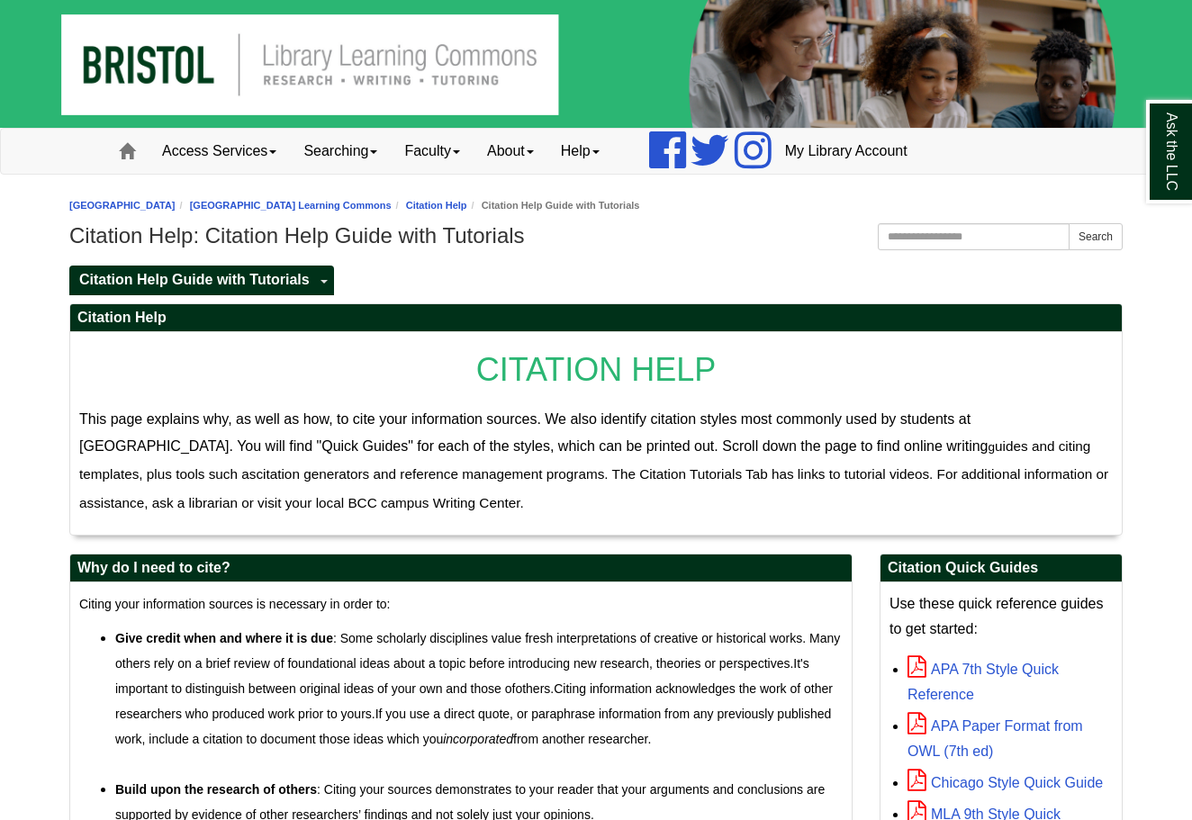
drag, startPoint x: 631, startPoint y: 396, endPoint x: 622, endPoint y: 508, distance: 112.0
click at [622, 508] on div "CITATION HELP This page explains why, as well as how, to cite your information …" at bounding box center [595, 433] width 1033 height 185
click at [617, 509] on p "This page explains why, as well as how, to cite your information sources. We al…" at bounding box center [595, 462] width 1033 height 111
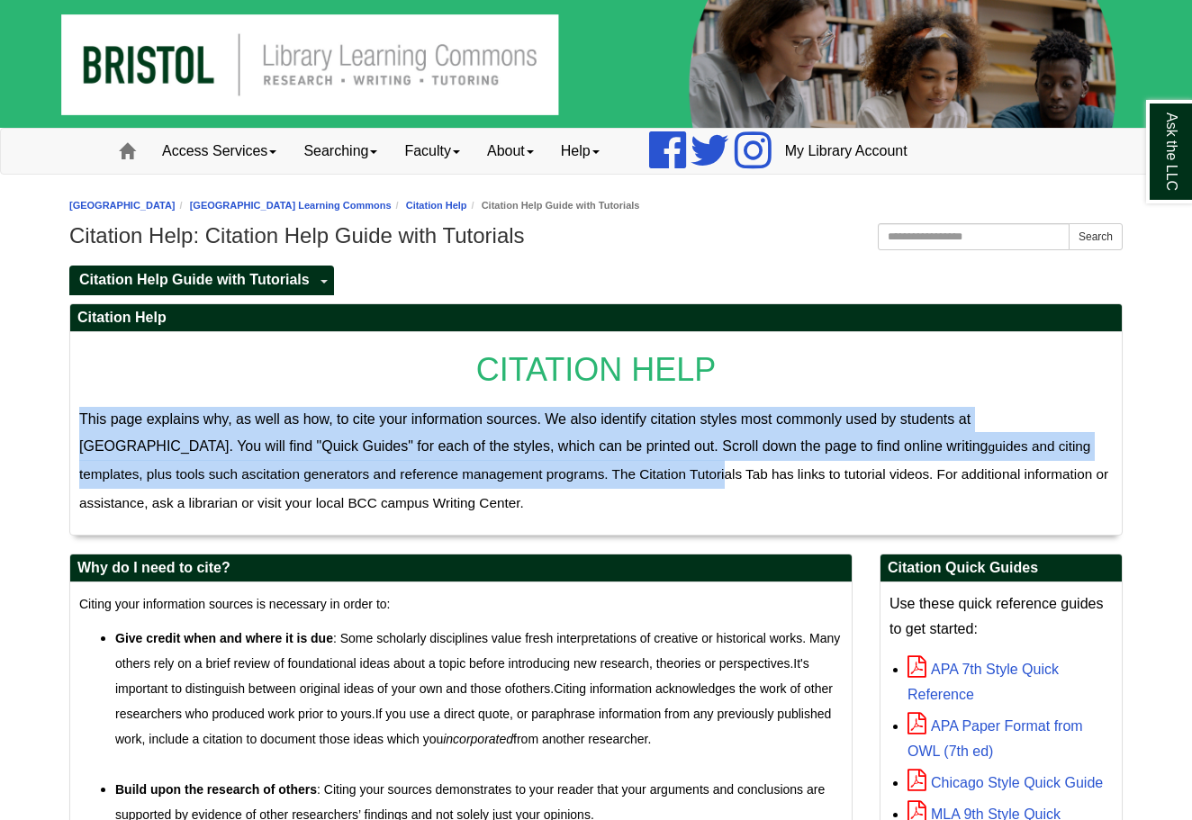
drag, startPoint x: 628, startPoint y: 390, endPoint x: 632, endPoint y: 481, distance: 91.0
click at [633, 480] on div "CITATION HELP This page explains why, as well as how, to cite your information …" at bounding box center [595, 433] width 1033 height 185
click at [632, 481] on span "uides and citing templates, plus tools such as citation generators and referenc…" at bounding box center [593, 474] width 1029 height 75
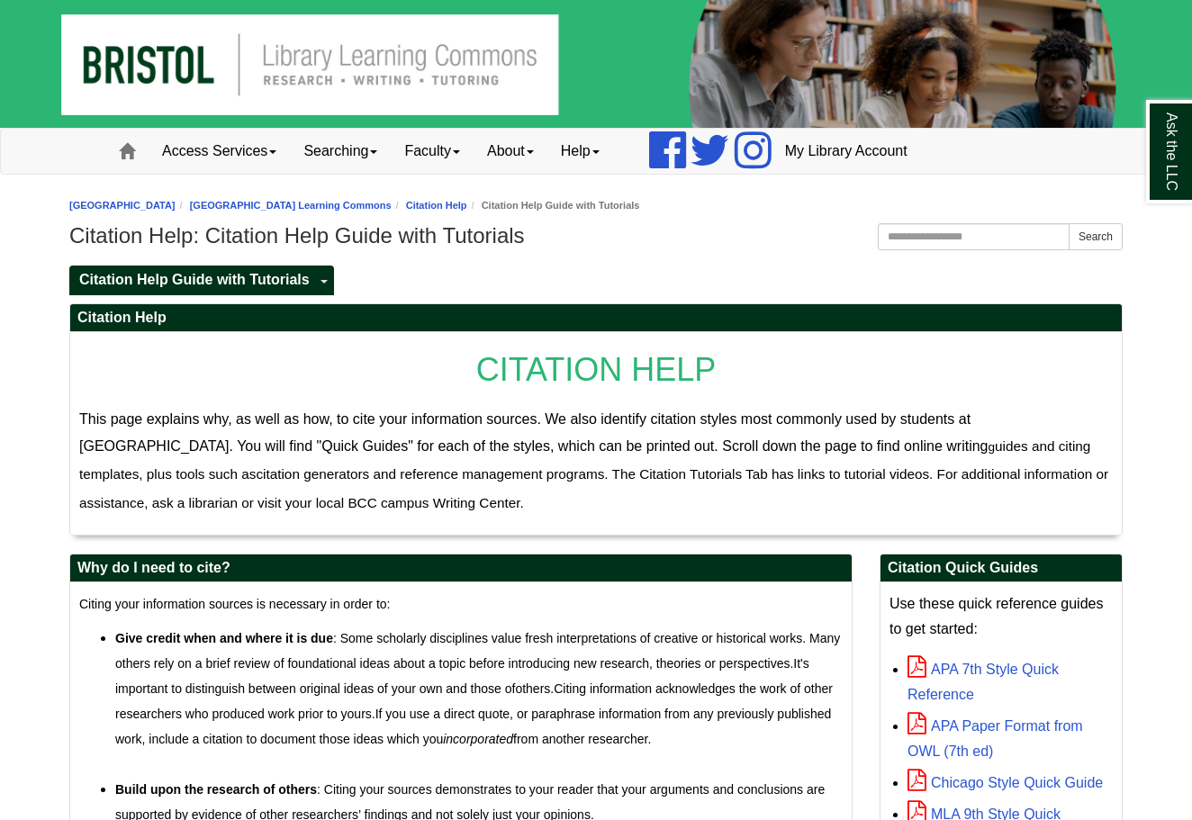
drag, startPoint x: 631, startPoint y: 500, endPoint x: 622, endPoint y: 404, distance: 95.8
click at [625, 404] on div "CITATION HELP This page explains why, as well as how, to cite your information …" at bounding box center [595, 433] width 1033 height 185
click at [622, 404] on div "CITATION HELP This page explains why, as well as how, to cite your information …" at bounding box center [595, 433] width 1033 height 185
drag, startPoint x: 642, startPoint y: 404, endPoint x: 645, endPoint y: 512, distance: 108.1
click at [644, 510] on div "CITATION HELP This page explains why, as well as how, to cite your information …" at bounding box center [595, 433] width 1033 height 185
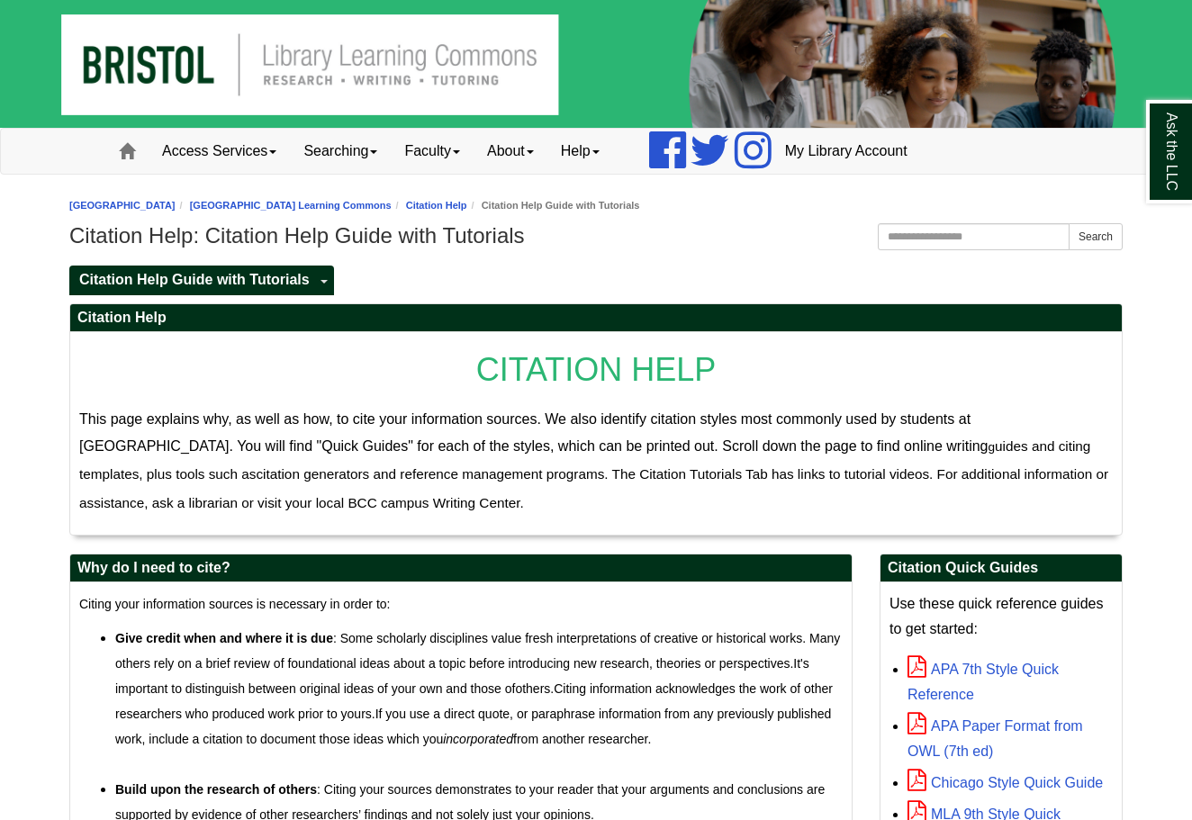
click at [645, 512] on p "This page explains why, as well as how, to cite your information sources. We al…" at bounding box center [595, 462] width 1033 height 111
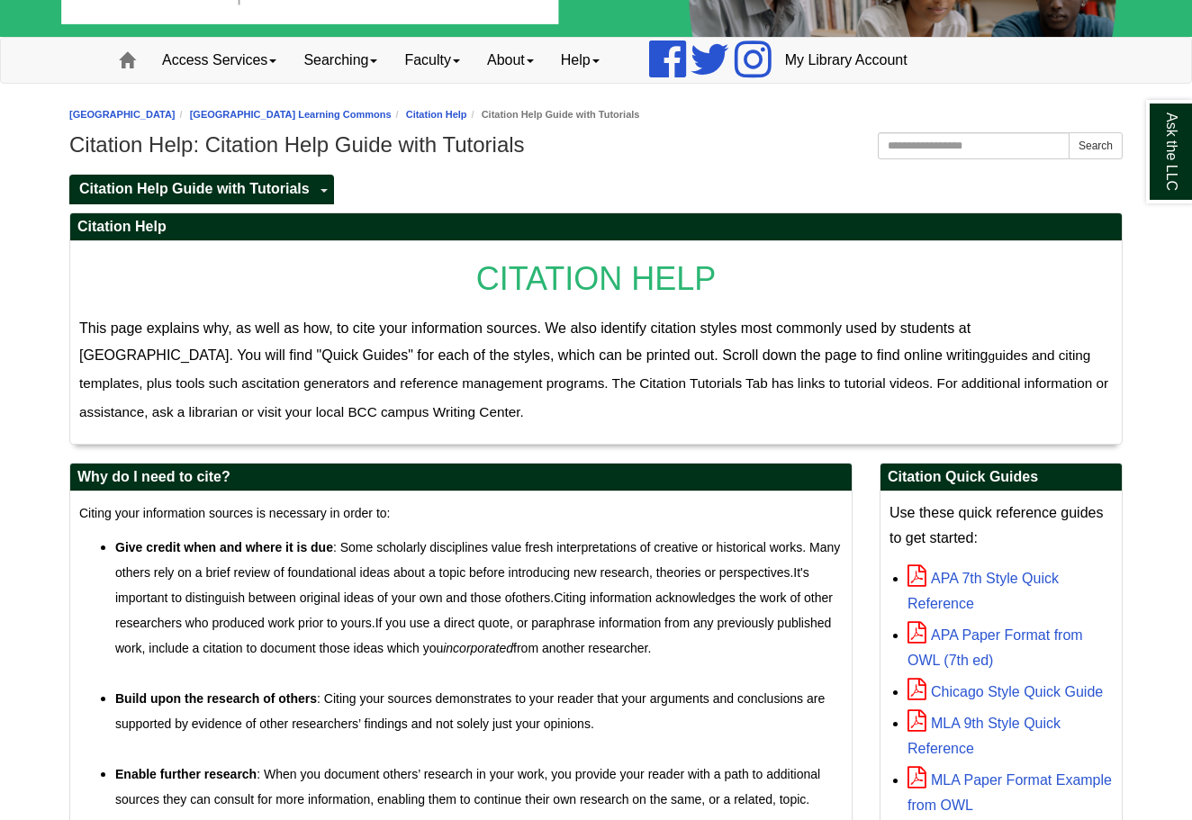
scroll to position [96, 0]
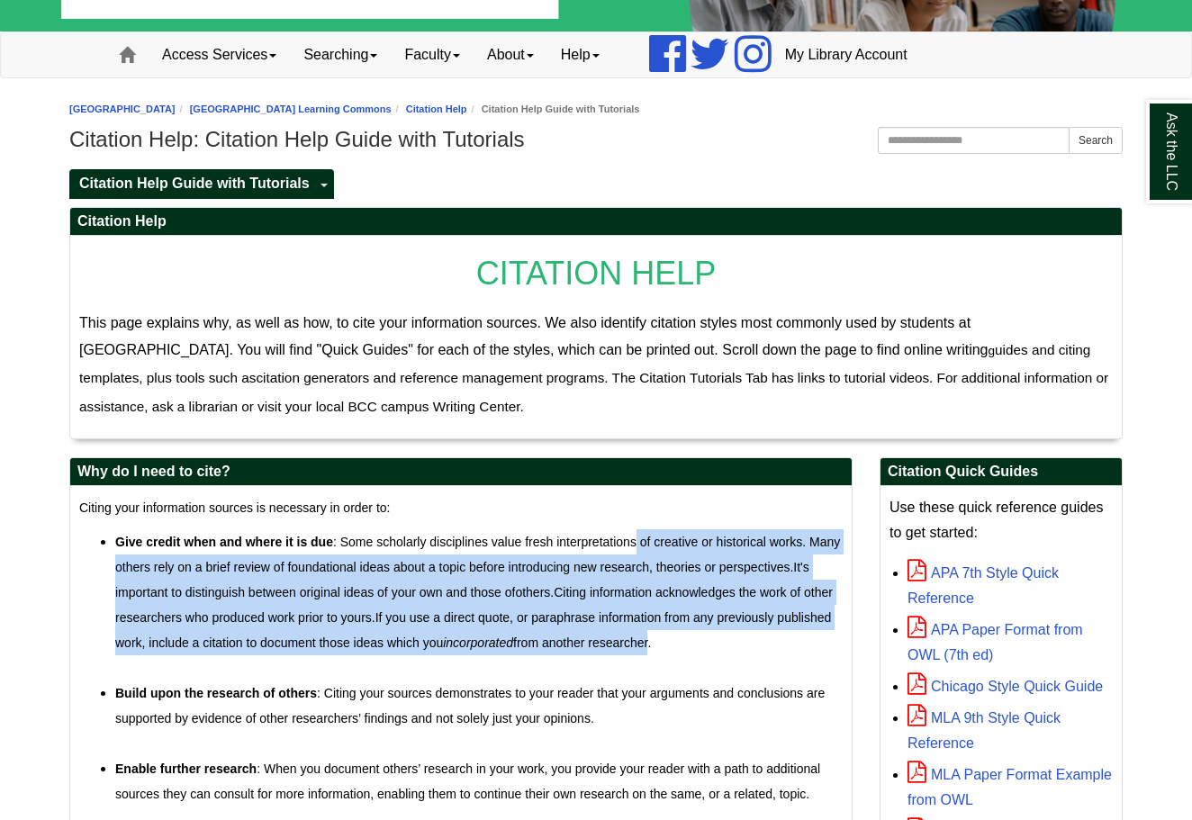
drag, startPoint x: 635, startPoint y: 541, endPoint x: 648, endPoint y: 638, distance: 98.1
click at [648, 638] on span "Give credit when and where it is due : Some scholarly disciplines value fresh i…" at bounding box center [477, 605] width 725 height 140
click at [647, 638] on span "Give credit when and where it is due : Some scholarly disciplines value fresh i…" at bounding box center [477, 605] width 725 height 140
drag, startPoint x: 644, startPoint y: 536, endPoint x: 651, endPoint y: 634, distance: 98.3
click at [652, 633] on span "Give credit when and where it is due : Some scholarly disciplines value fresh i…" at bounding box center [477, 605] width 725 height 140
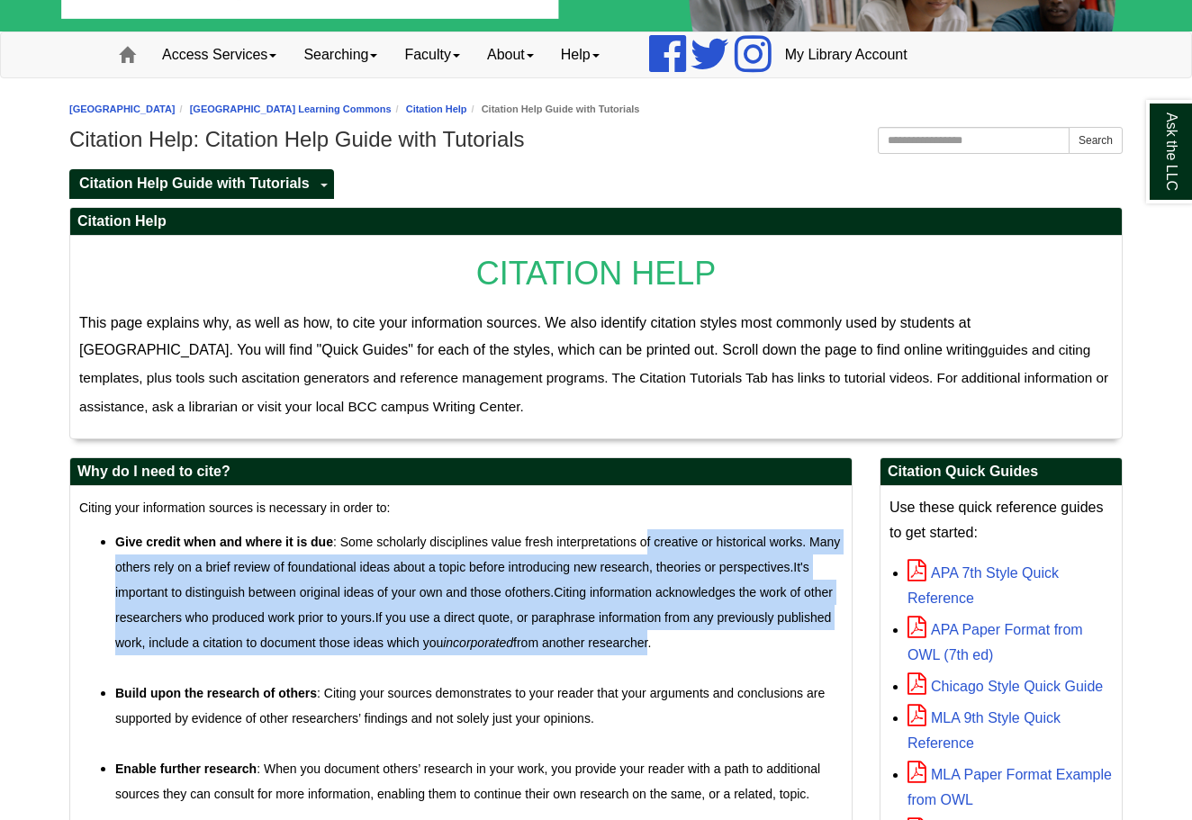
click at [651, 634] on span "Give credit when and where it is due : Some scholarly disciplines value fresh i…" at bounding box center [477, 605] width 725 height 140
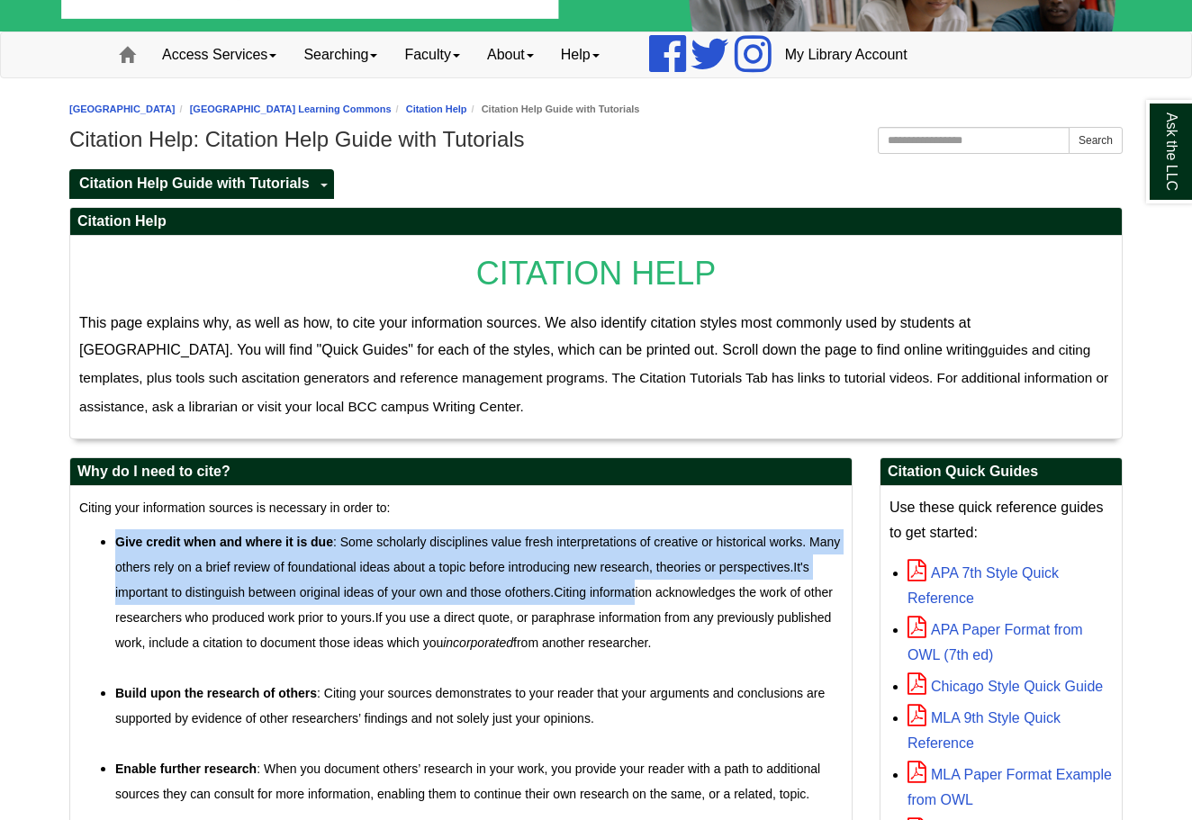
drag, startPoint x: 641, startPoint y: 518, endPoint x: 645, endPoint y: 594, distance: 76.6
click at [644, 594] on div "Citing your information sources is necessary in order to: Give credit when and …" at bounding box center [460, 768] width 763 height 547
click at [645, 594] on span "Give credit when and where it is due : Some scholarly disciplines value fresh i…" at bounding box center [477, 605] width 725 height 140
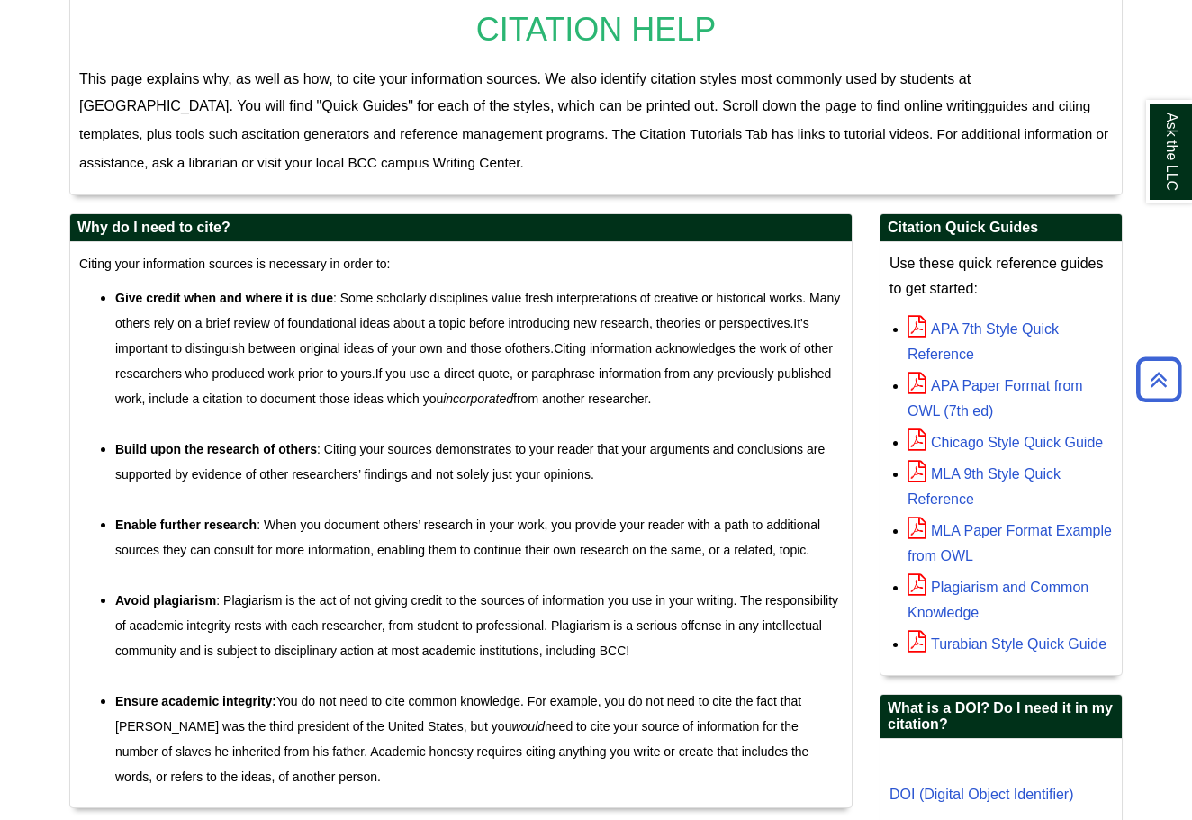
scroll to position [342, 0]
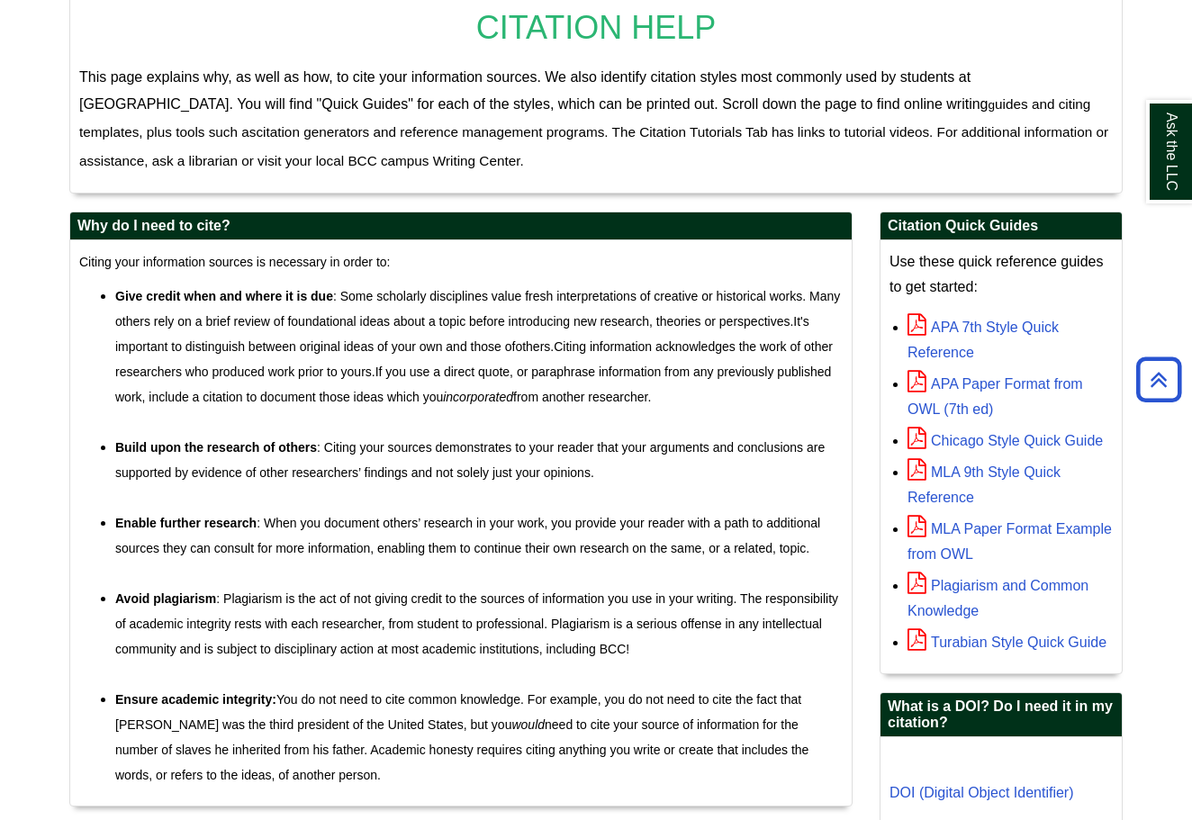
drag, startPoint x: 631, startPoint y: 781, endPoint x: 631, endPoint y: 711, distance: 70.2
click at [631, 713] on li "Ensure academic integrity: You do not need to cite common knowledge. For exampl…" at bounding box center [478, 737] width 727 height 101
click at [631, 711] on li "Ensure academic integrity: You do not need to cite common knowledge. For exampl…" at bounding box center [478, 737] width 727 height 101
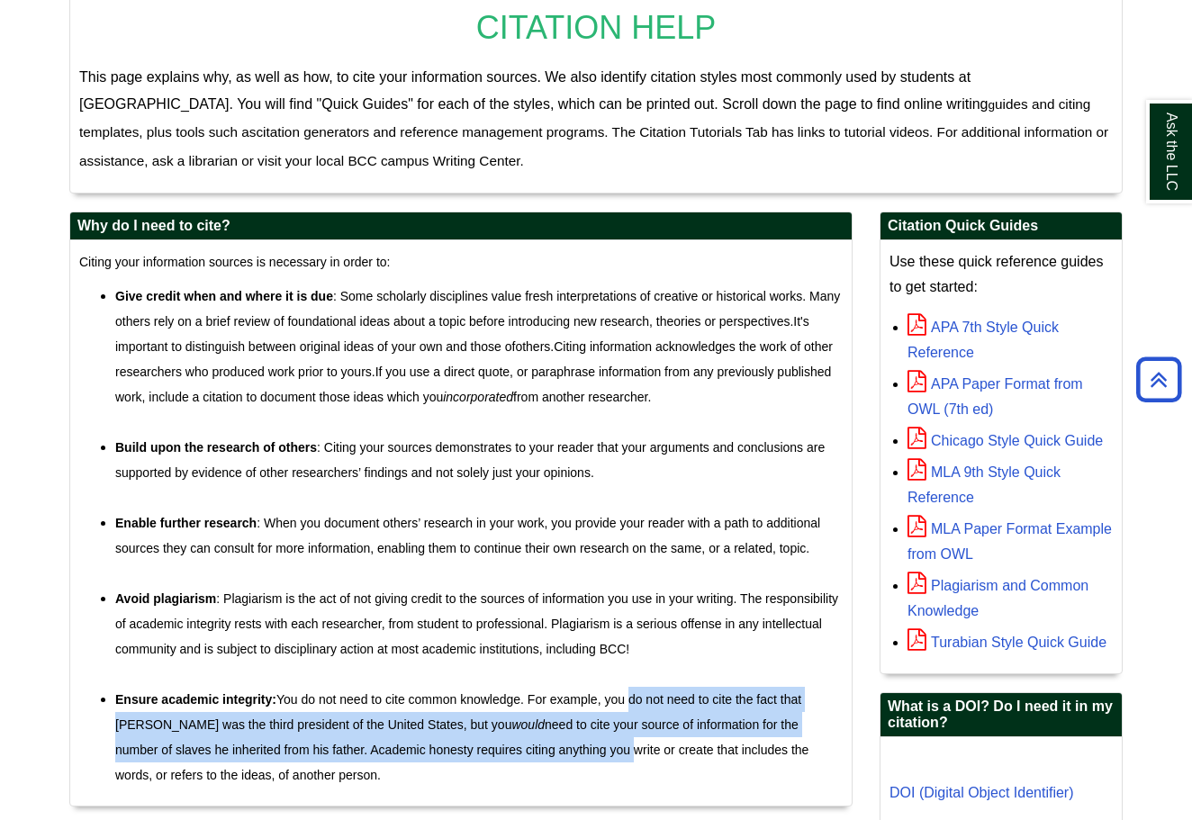
drag, startPoint x: 632, startPoint y: 689, endPoint x: 632, endPoint y: 743, distance: 54.9
click at [632, 743] on li "Ensure academic integrity: You do not need to cite common knowledge. For exampl…" at bounding box center [478, 737] width 727 height 101
click at [632, 743] on span "Ensure academic integrity: You do not need to cite common knowledge. For exampl…" at bounding box center [461, 737] width 693 height 90
drag, startPoint x: 631, startPoint y: 778, endPoint x: 634, endPoint y: 697, distance: 81.0
click at [634, 698] on li "Ensure academic integrity: You do not need to cite common knowledge. For exampl…" at bounding box center [478, 737] width 727 height 101
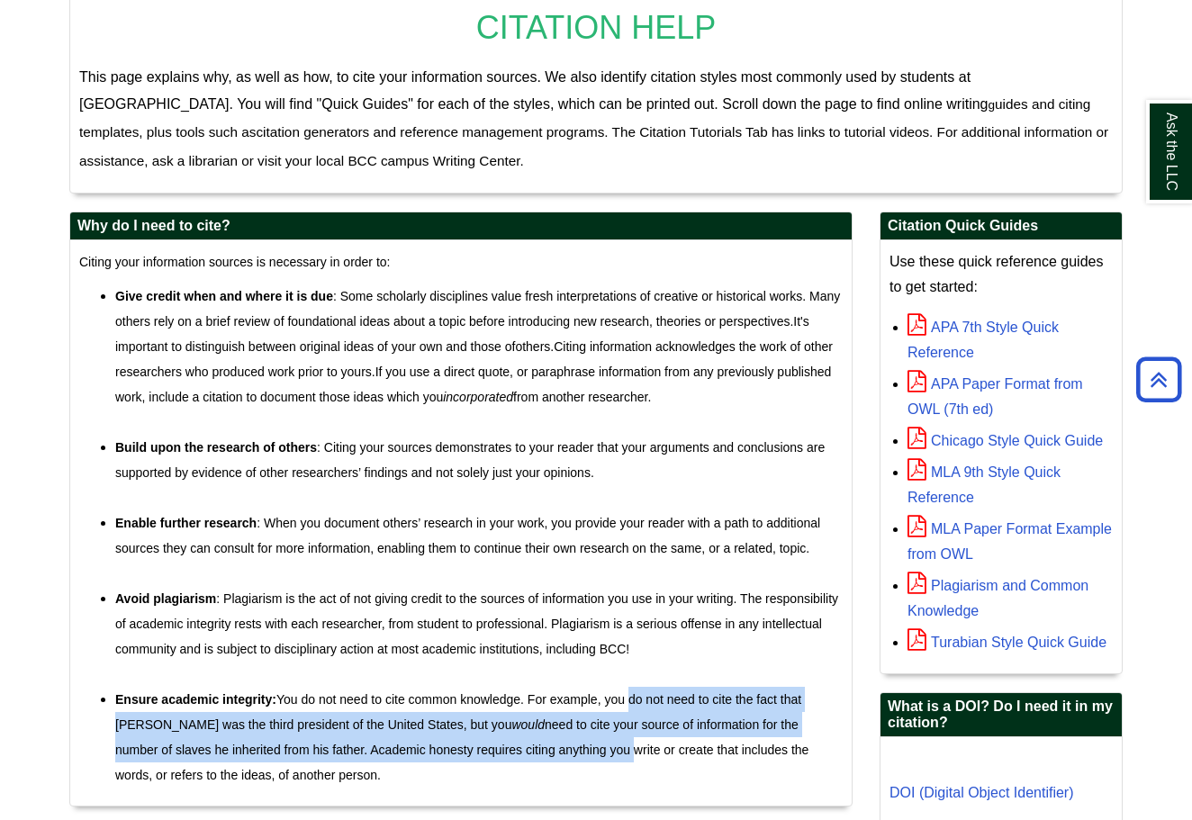
click at [634, 697] on span "Ensure academic integrity: You do not need to cite common knowledge. For exampl…" at bounding box center [461, 737] width 693 height 90
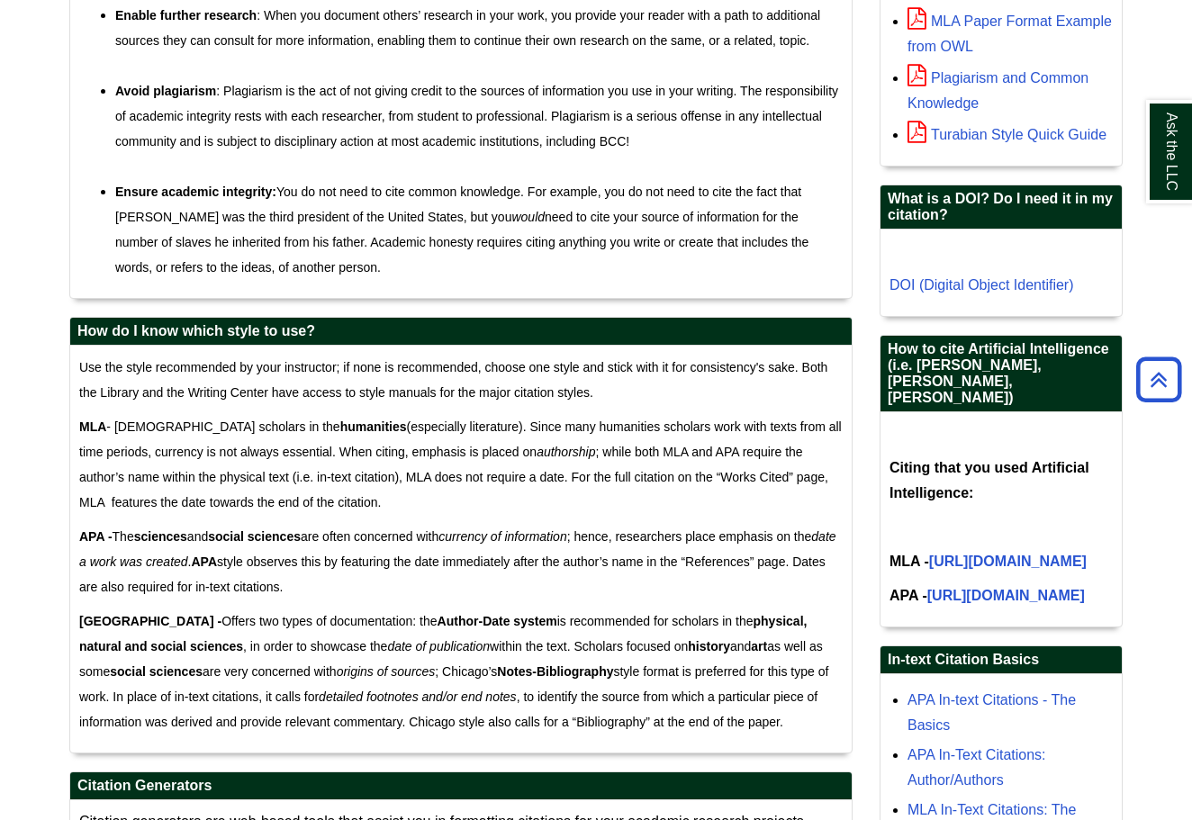
scroll to position [853, 0]
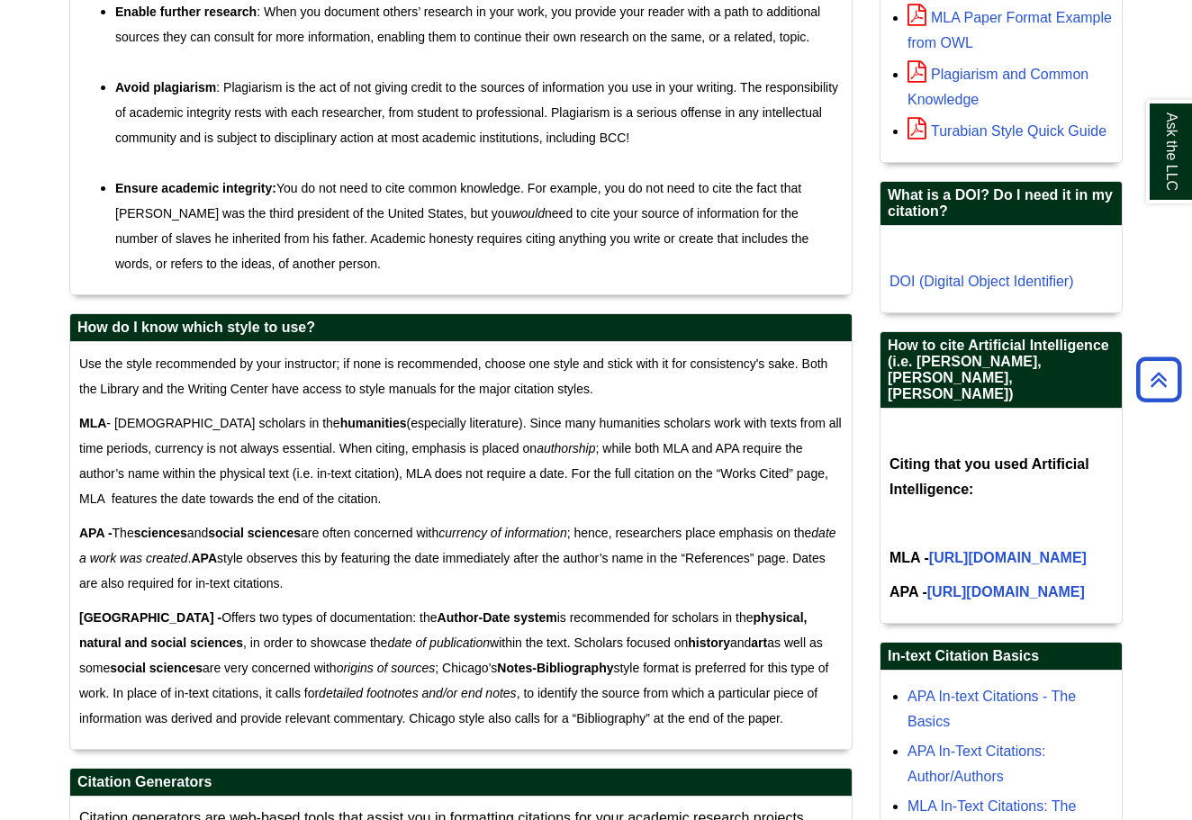
drag, startPoint x: 448, startPoint y: 525, endPoint x: 447, endPoint y: 584, distance: 59.4
click at [448, 582] on p "APA - The sciences and social sciences are often concerned with currency of inf…" at bounding box center [460, 558] width 763 height 76
click at [447, 584] on p "APA - The sciences and social sciences are often concerned with currency of inf…" at bounding box center [460, 558] width 763 height 76
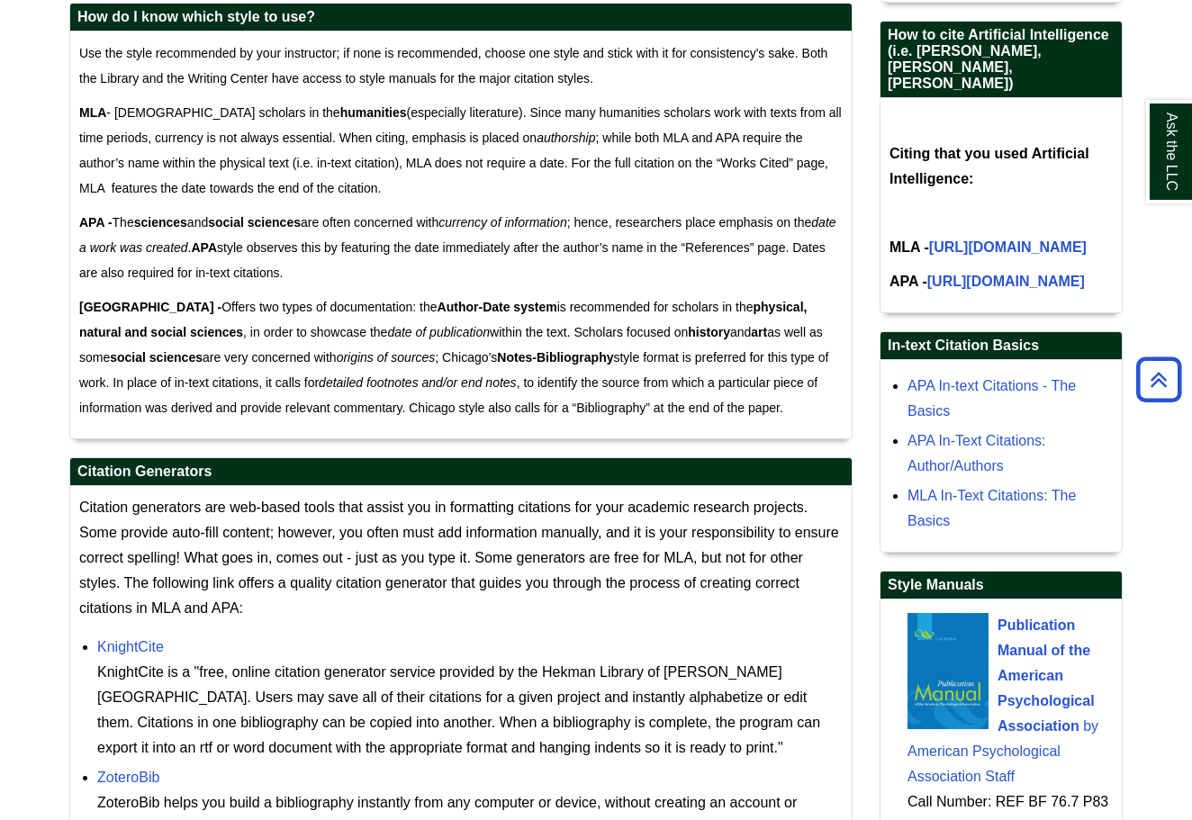
scroll to position [1165, 0]
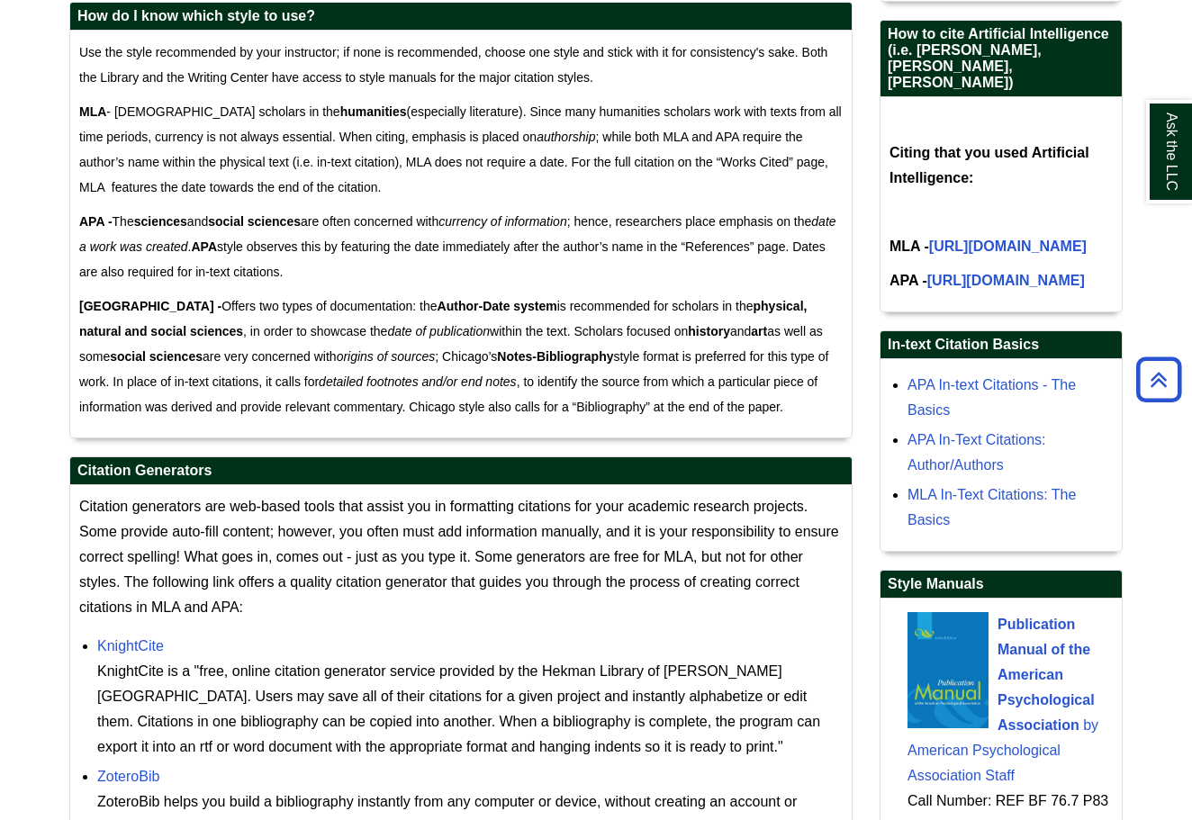
drag, startPoint x: 552, startPoint y: 275, endPoint x: 552, endPoint y: 472, distance: 196.2
click at [552, 471] on div "Why do I need to cite? Citing your information sources is necessary in order to…" at bounding box center [460, 679] width 783 height 2581
click at [552, 468] on h2 "Citation Generators" at bounding box center [460, 471] width 781 height 28
drag, startPoint x: 642, startPoint y: 266, endPoint x: 637, endPoint y: 396, distance: 129.7
click at [641, 395] on div "Use the style recommended by your instructor; if none is recommended, choose on…" at bounding box center [460, 234] width 763 height 389
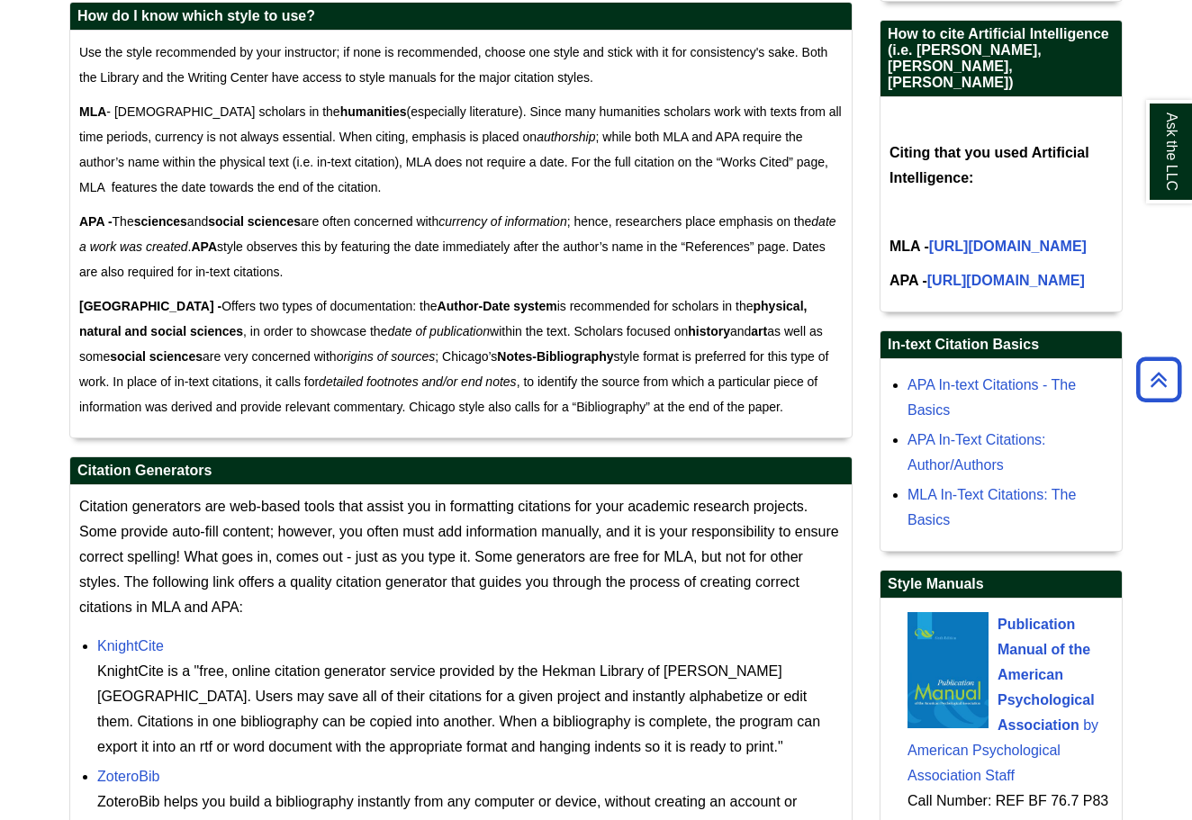
click at [637, 396] on p "CHICAGO - Offers two types of documentation: the Author-Date system is recommen…" at bounding box center [460, 356] width 763 height 126
drag, startPoint x: 650, startPoint y: 277, endPoint x: 631, endPoint y: 394, distance: 118.5
click at [636, 396] on div "Use the style recommended by your instructor; if none is recommended, choose on…" at bounding box center [460, 234] width 763 height 389
click at [631, 394] on p "CHICAGO - Offers two types of documentation: the Author-Date system is recommen…" at bounding box center [460, 356] width 763 height 126
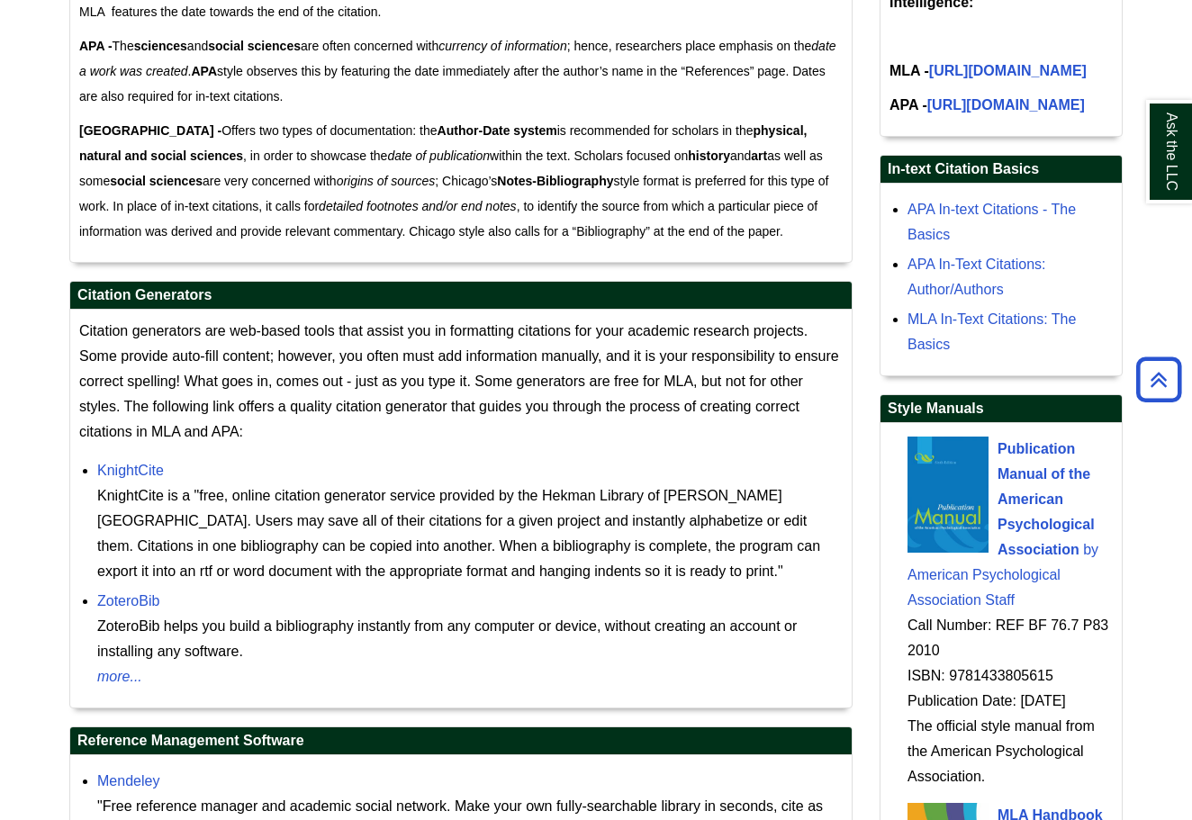
scroll to position [1525, 0]
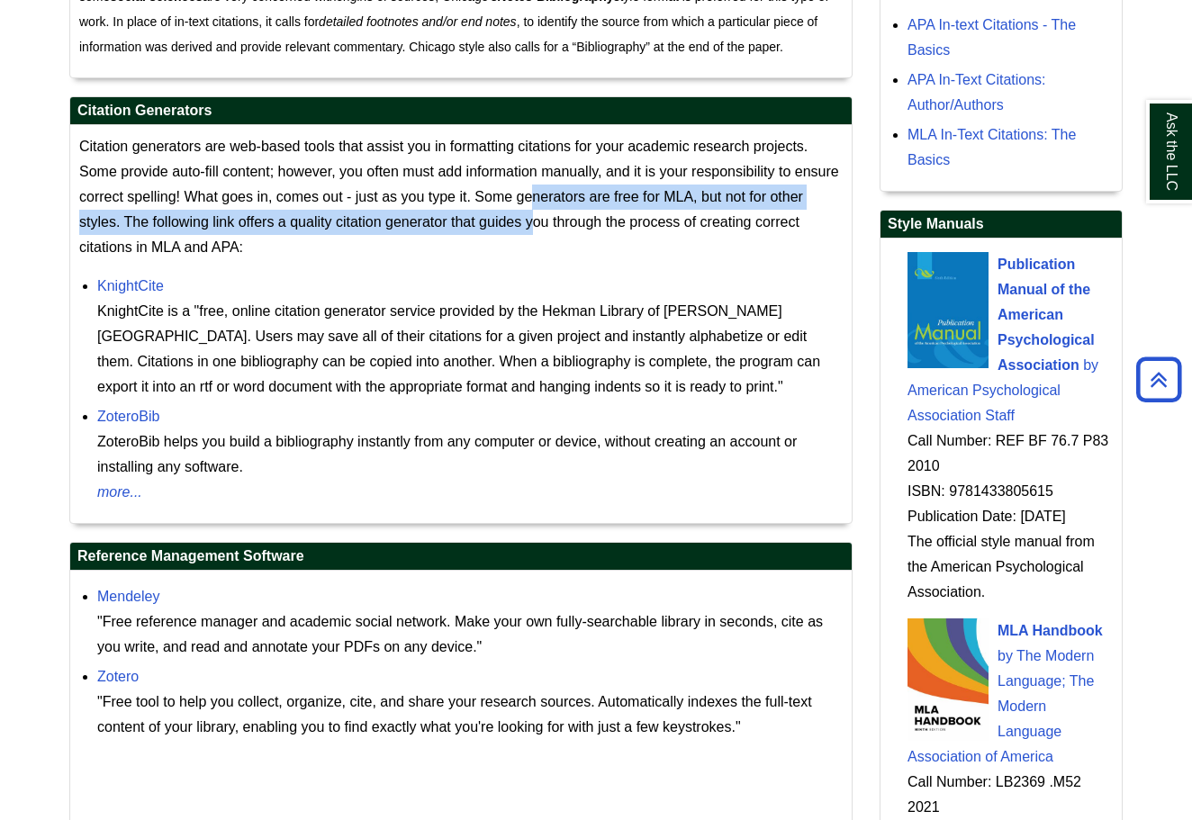
drag, startPoint x: 530, startPoint y: 217, endPoint x: 530, endPoint y: 196, distance: 20.7
click at [530, 200] on span "Citation generators are web-based tools that assist you in formatting citations…" at bounding box center [459, 197] width 760 height 116
click at [530, 196] on span "Citation generators are web-based tools that assist you in formatting citations…" at bounding box center [459, 197] width 760 height 116
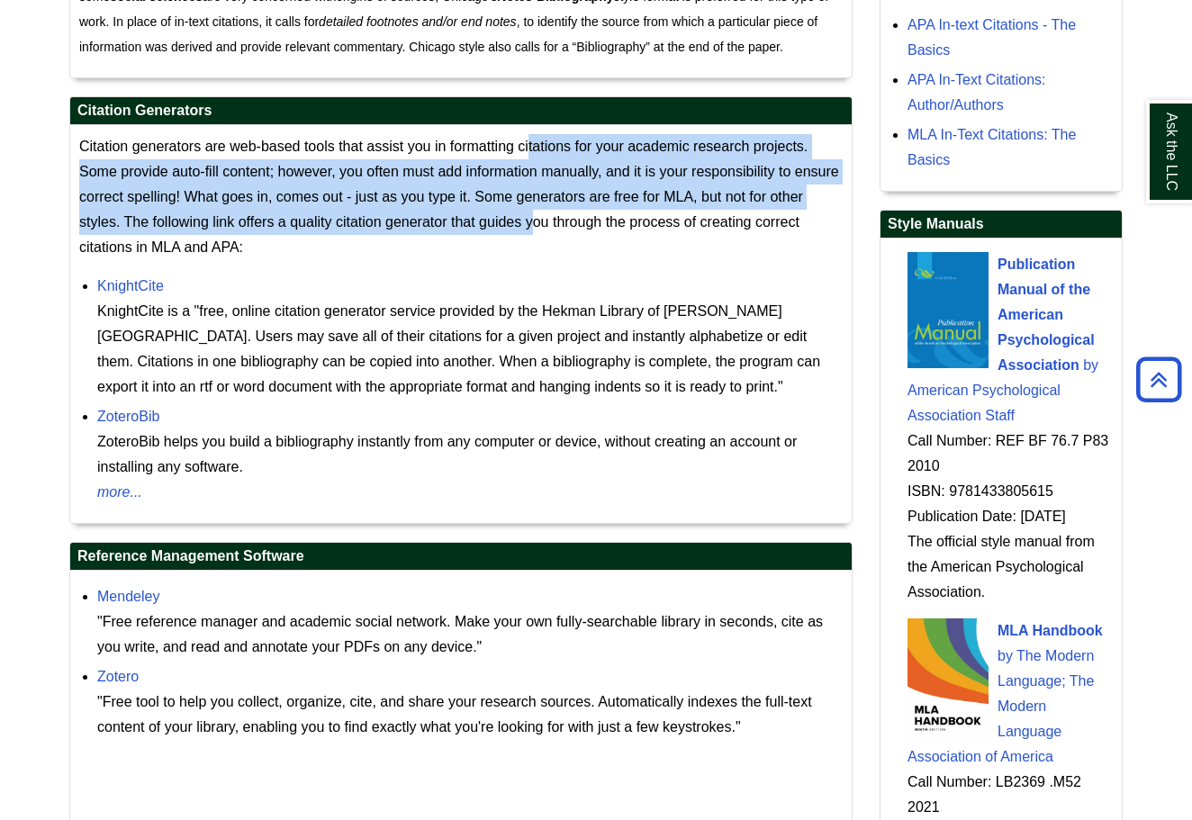
drag, startPoint x: 529, startPoint y: 136, endPoint x: 531, endPoint y: 221, distance: 85.5
click at [530, 221] on p "Citation generators are web-based tools that assist you in formatting citations…" at bounding box center [460, 197] width 763 height 126
click at [531, 221] on span "Citation generators are web-based tools that assist you in formatting citations…" at bounding box center [459, 197] width 760 height 116
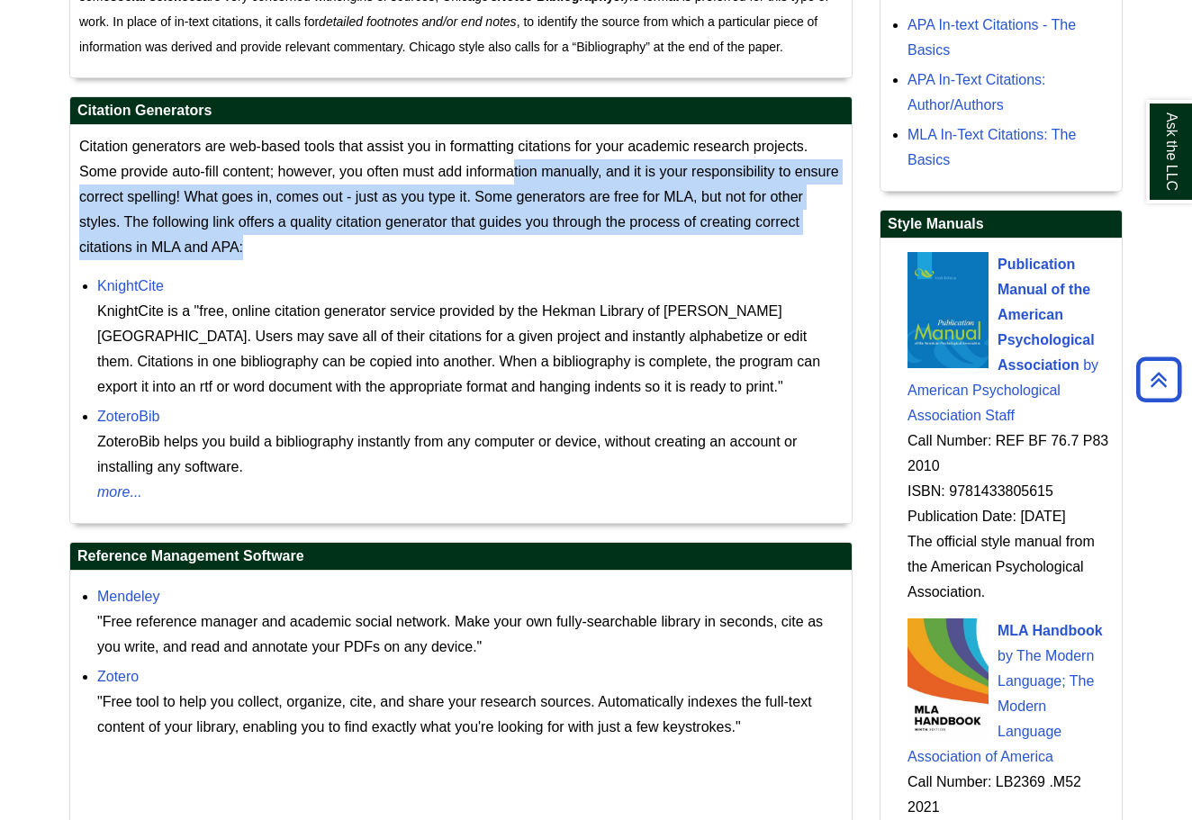
drag, startPoint x: 542, startPoint y: 233, endPoint x: 510, endPoint y: 160, distance: 79.4
click at [511, 160] on p "Citation generators are web-based tools that assist you in formatting citations…" at bounding box center [460, 197] width 763 height 126
click at [510, 160] on p "Citation generators are web-based tools that assist you in formatting citations…" at bounding box center [460, 197] width 763 height 126
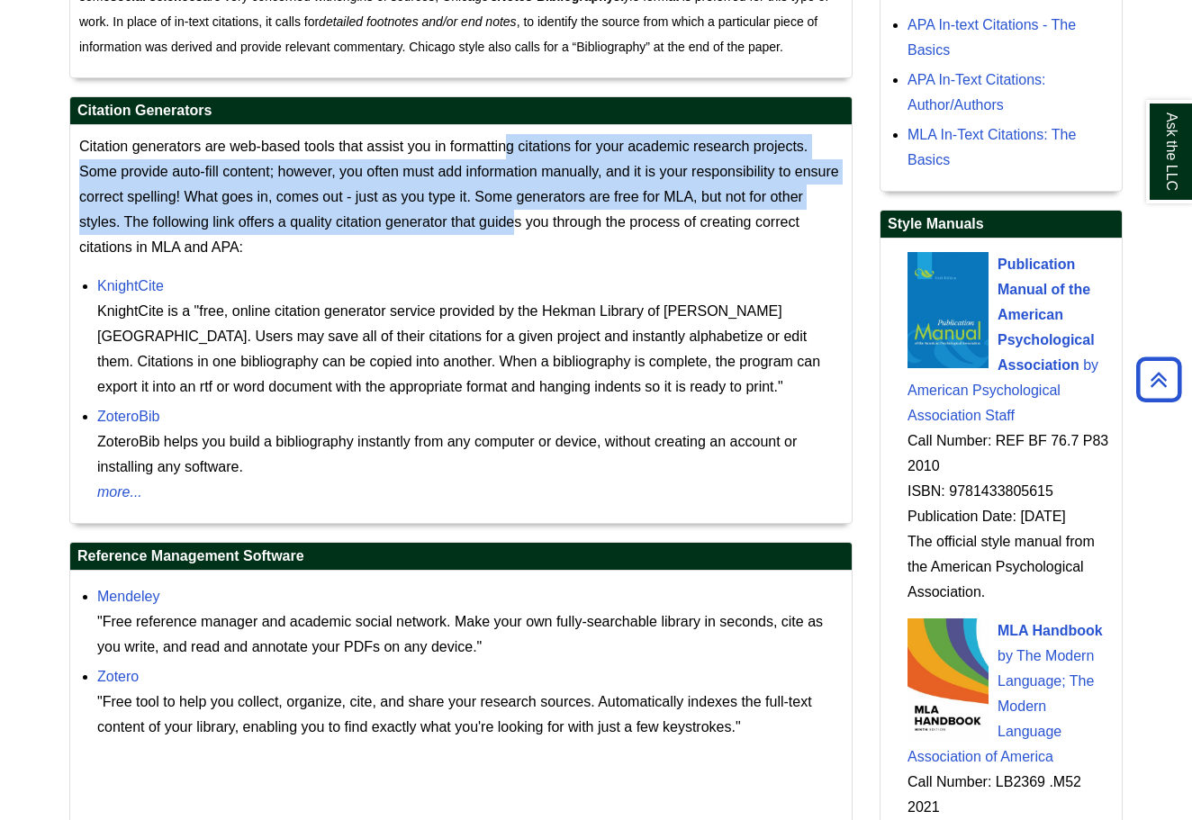
drag, startPoint x: 506, startPoint y: 142, endPoint x: 513, endPoint y: 221, distance: 78.6
click at [517, 221] on span "Citation generators are web-based tools that assist you in formatting citations…" at bounding box center [459, 197] width 760 height 116
click at [513, 221] on span "Citation generators are web-based tools that assist you in formatting citations…" at bounding box center [459, 197] width 760 height 116
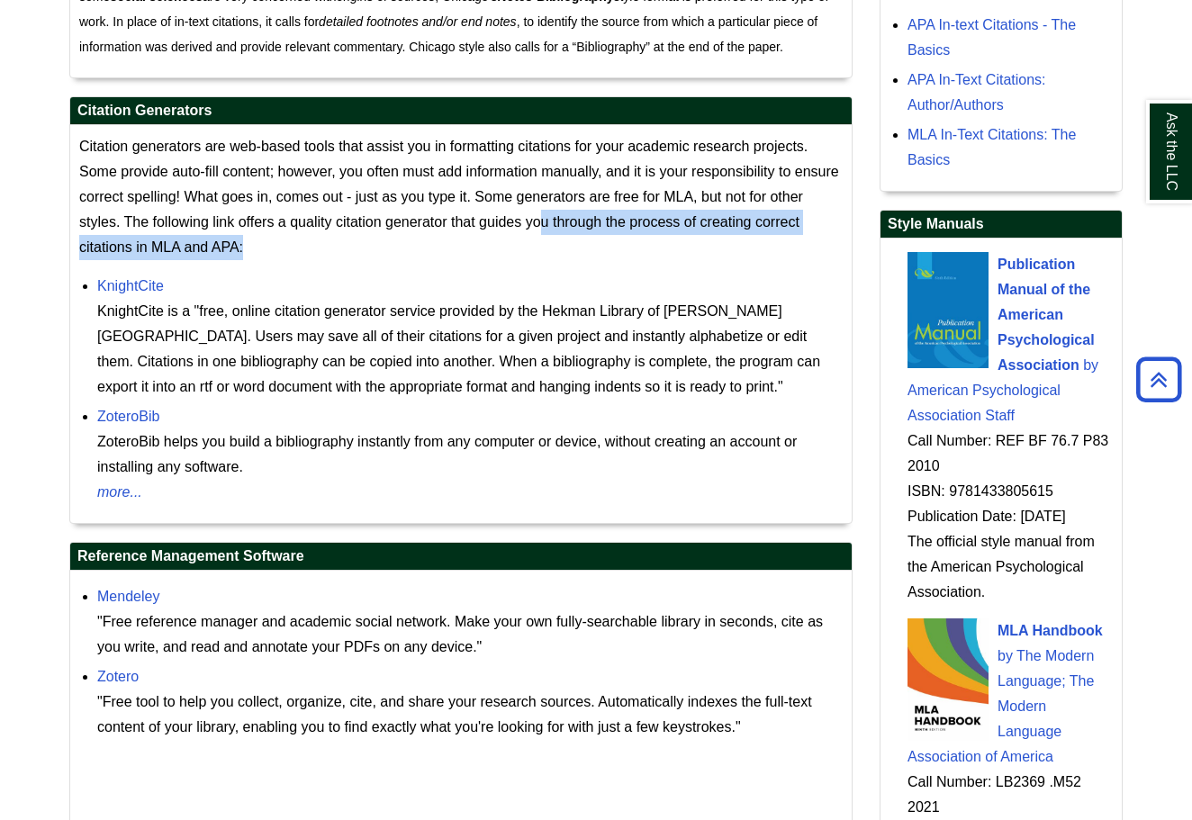
drag, startPoint x: 541, startPoint y: 252, endPoint x: 541, endPoint y: 207, distance: 45.0
click at [541, 211] on p "Citation generators are web-based tools that assist you in formatting citations…" at bounding box center [460, 197] width 763 height 126
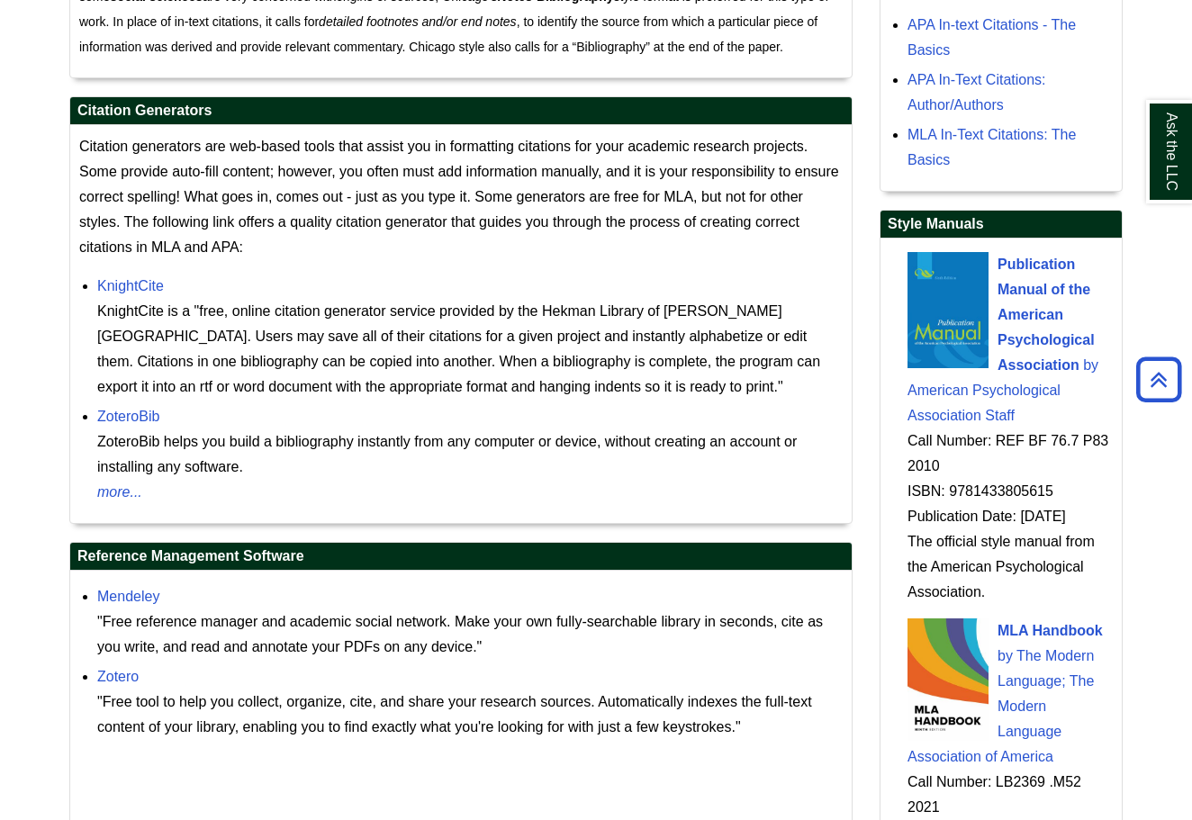
click at [542, 201] on span "Citation generators are web-based tools that assist you in formatting citations…" at bounding box center [459, 197] width 760 height 116
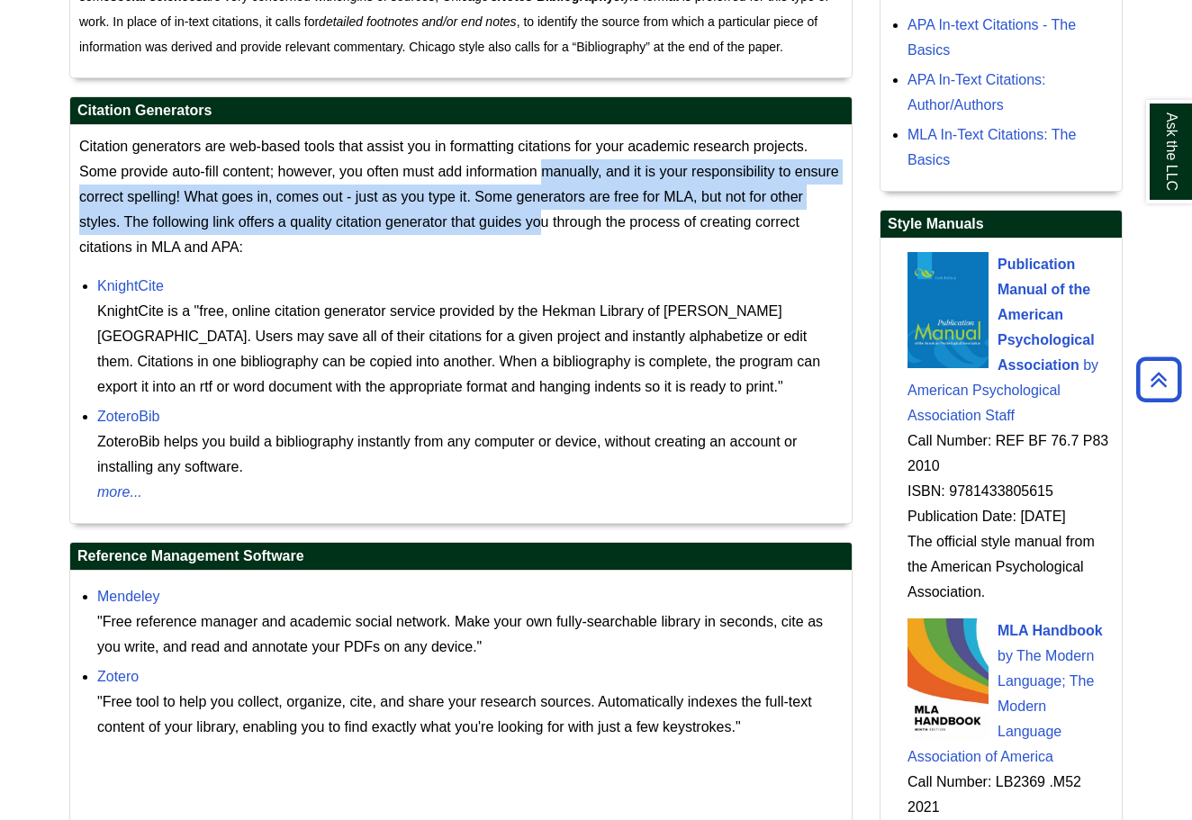
drag, startPoint x: 542, startPoint y: 167, endPoint x: 542, endPoint y: 227, distance: 60.3
click at [542, 226] on span "Citation generators are web-based tools that assist you in formatting citations…" at bounding box center [459, 197] width 760 height 116
click at [542, 227] on span "Citation generators are web-based tools that assist you in formatting citations…" at bounding box center [459, 197] width 760 height 116
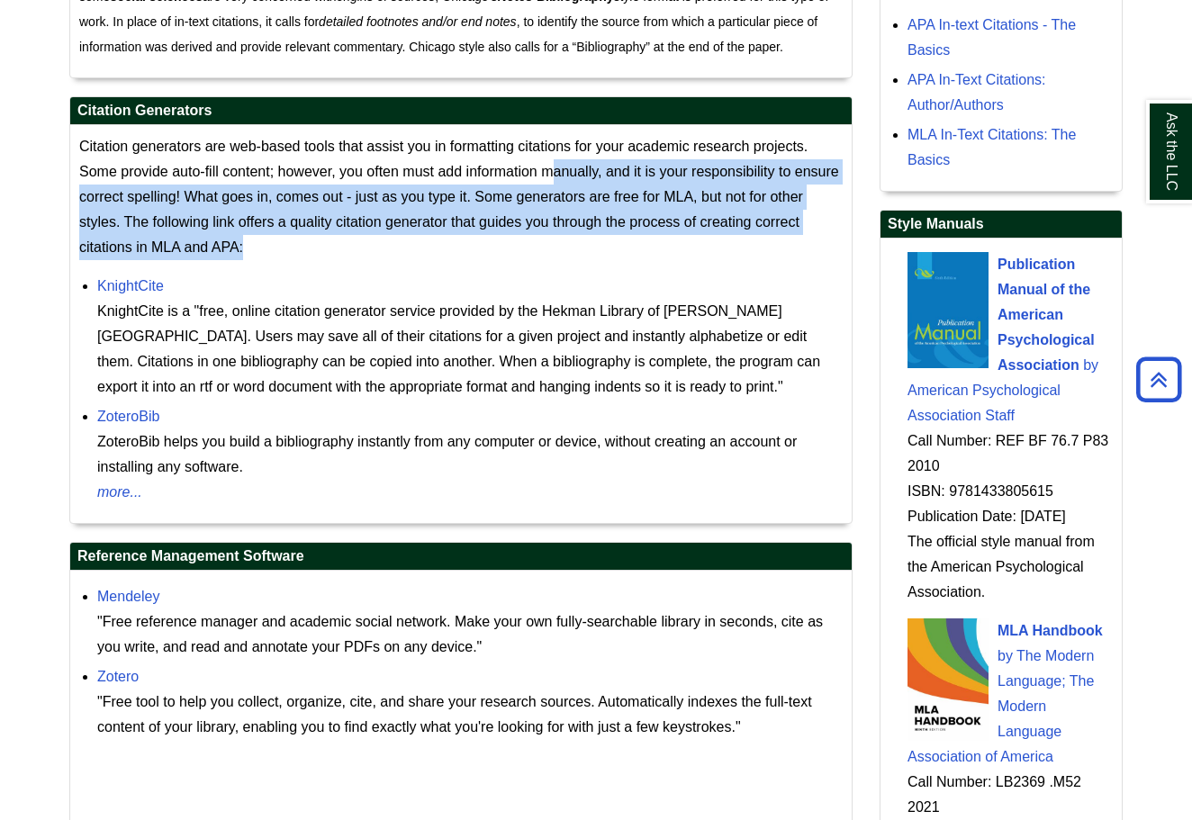
drag, startPoint x: 570, startPoint y: 246, endPoint x: 555, endPoint y: 164, distance: 83.2
click at [555, 164] on p "Citation generators are web-based tools that assist you in formatting citations…" at bounding box center [460, 197] width 763 height 126
click at [555, 164] on span "Citation generators are web-based tools that assist you in formatting citations…" at bounding box center [459, 197] width 760 height 116
drag, startPoint x: 555, startPoint y: 158, endPoint x: 554, endPoint y: 247, distance: 88.2
click at [554, 248] on p "Citation generators are web-based tools that assist you in formatting citations…" at bounding box center [460, 197] width 763 height 126
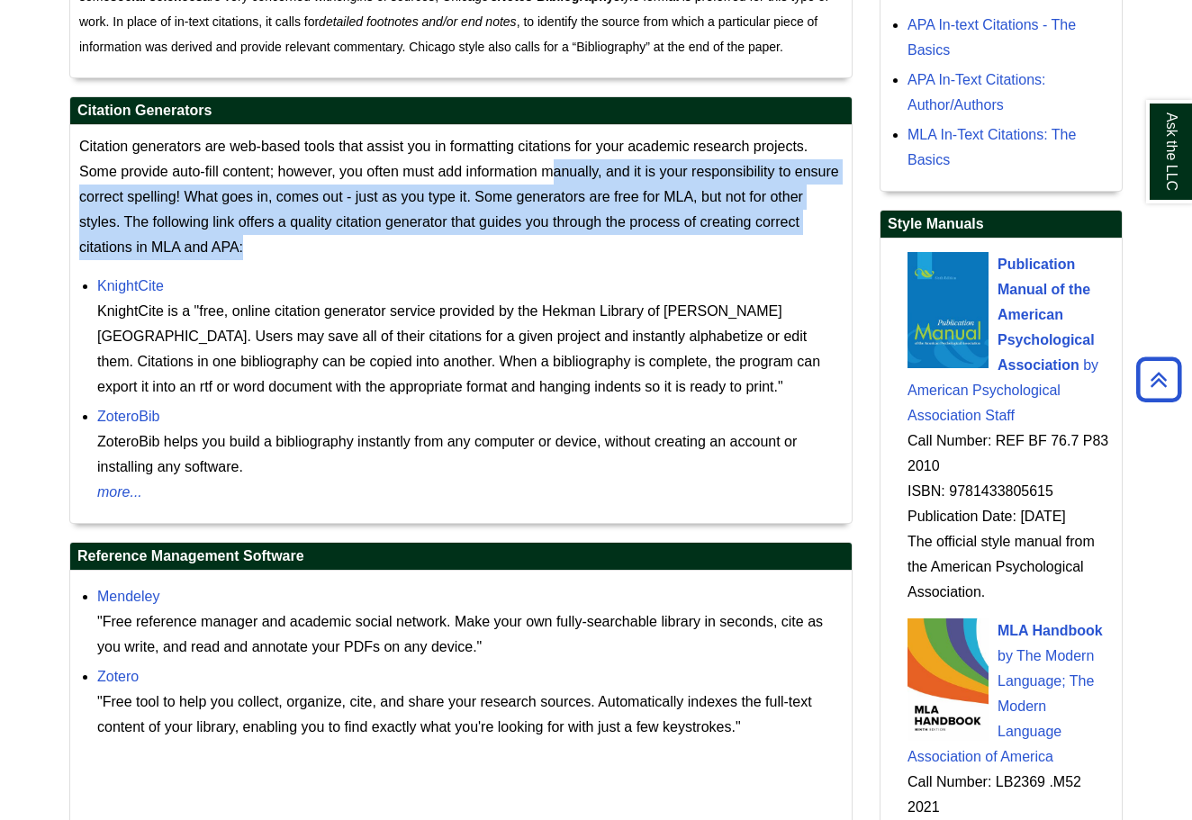
click at [554, 246] on p "Citation generators are web-based tools that assist you in formatting citations…" at bounding box center [460, 197] width 763 height 126
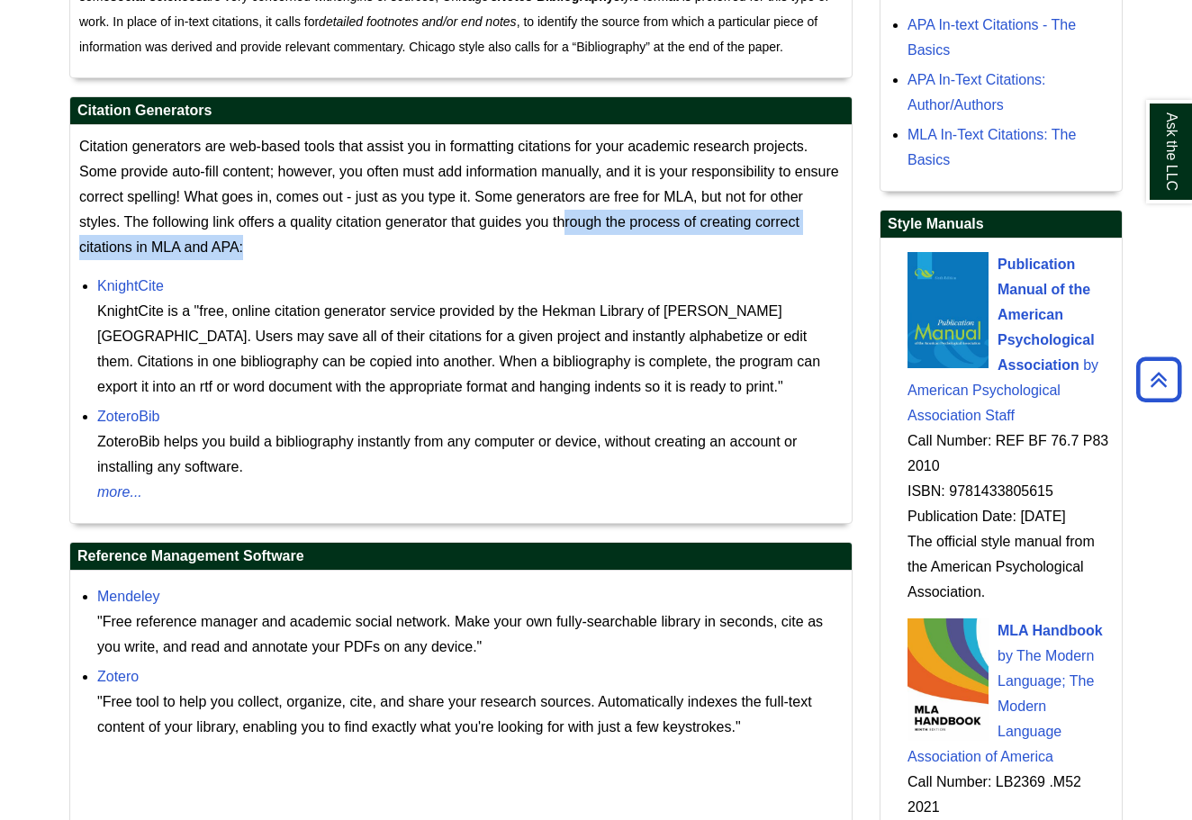
drag, startPoint x: 581, startPoint y: 245, endPoint x: 564, endPoint y: 199, distance: 48.7
click at [564, 201] on p "Citation generators are web-based tools that assist you in formatting citations…" at bounding box center [460, 197] width 763 height 126
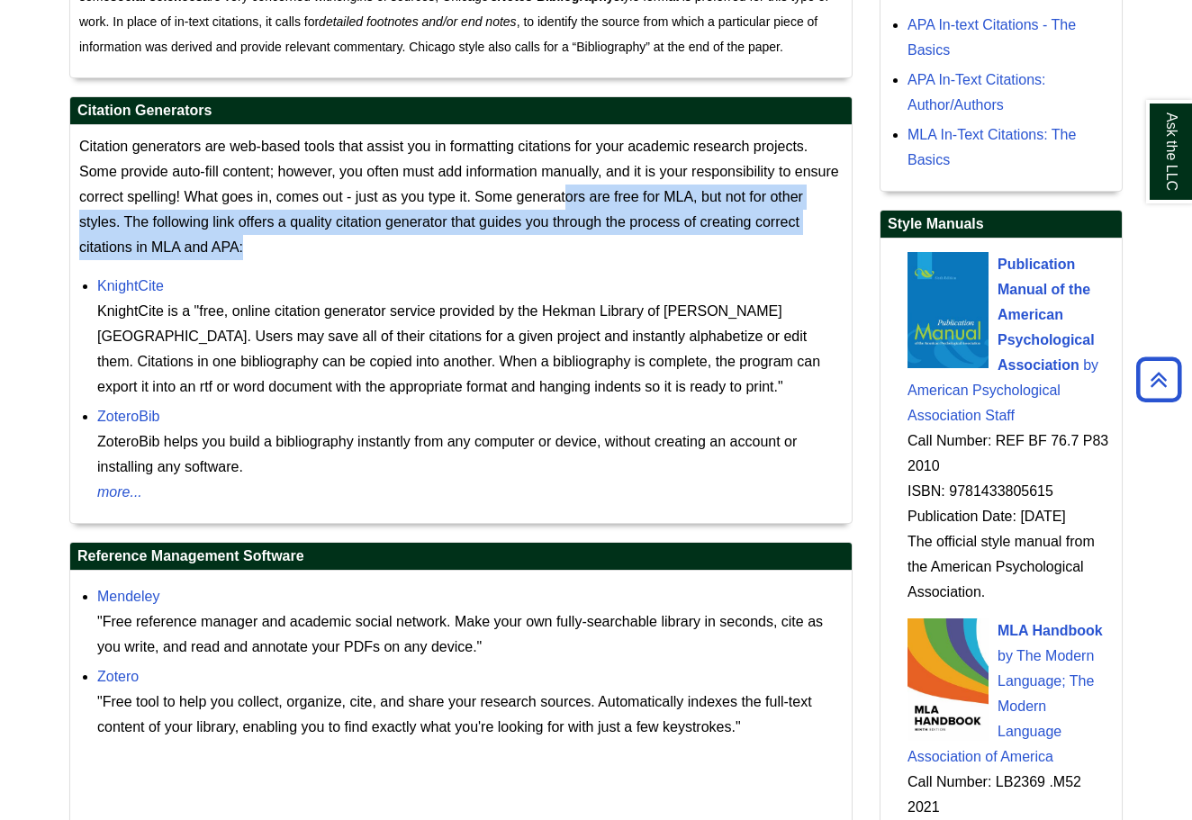
click at [564, 199] on span "Citation generators are web-based tools that assist you in formatting citations…" at bounding box center [459, 197] width 760 height 116
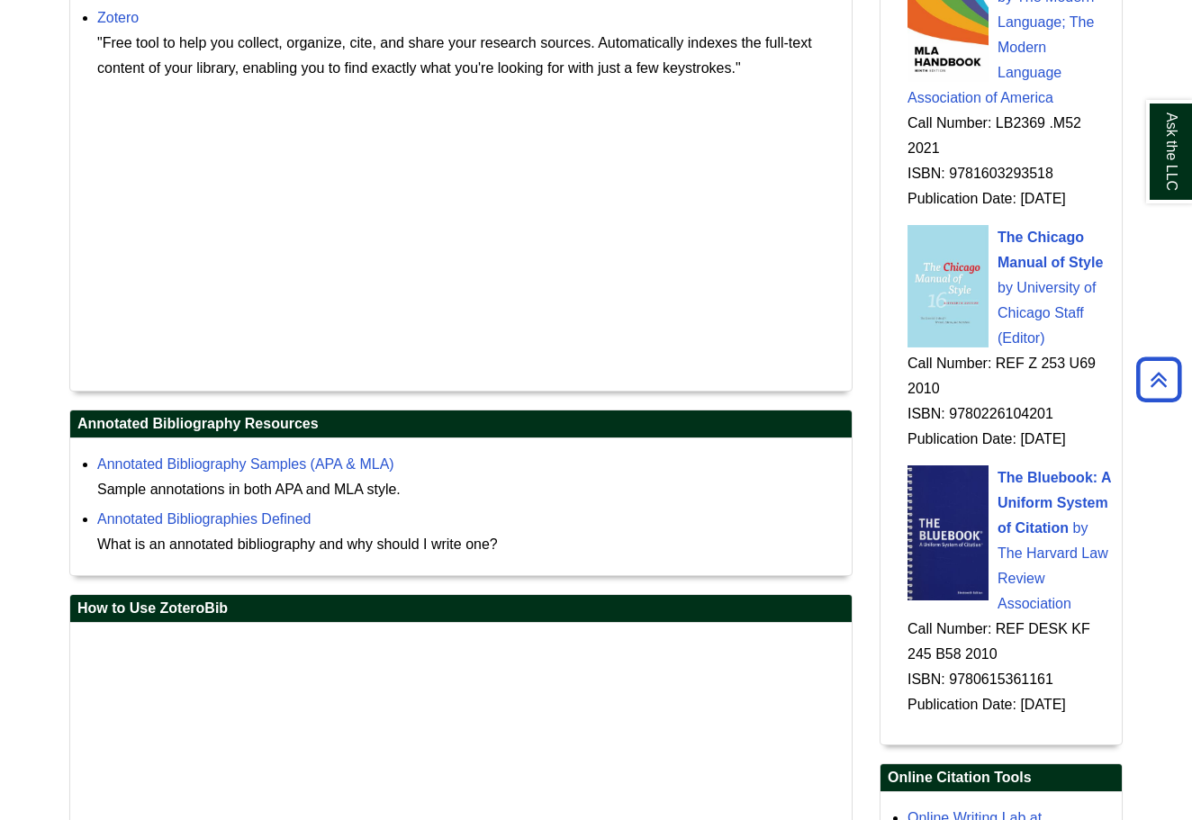
scroll to position [1875, 0]
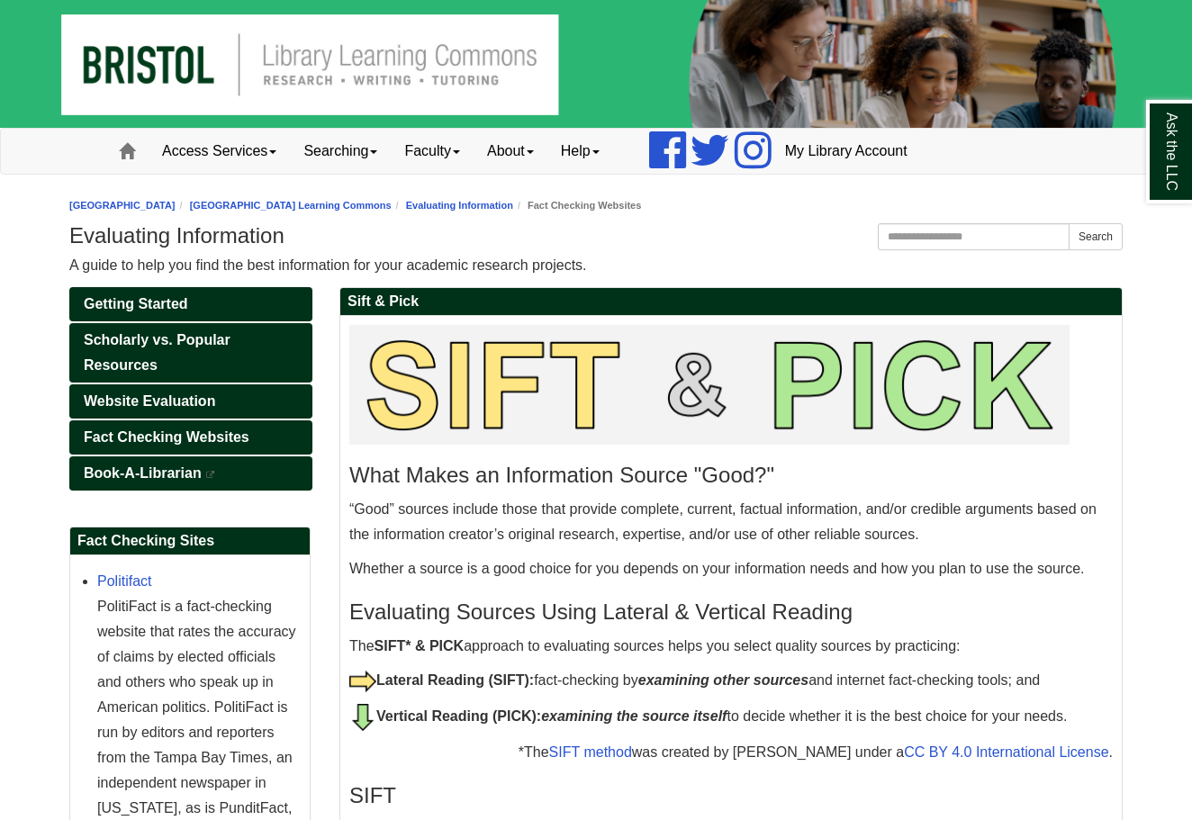
scroll to position [164, 0]
